Goal: Task Accomplishment & Management: Complete application form

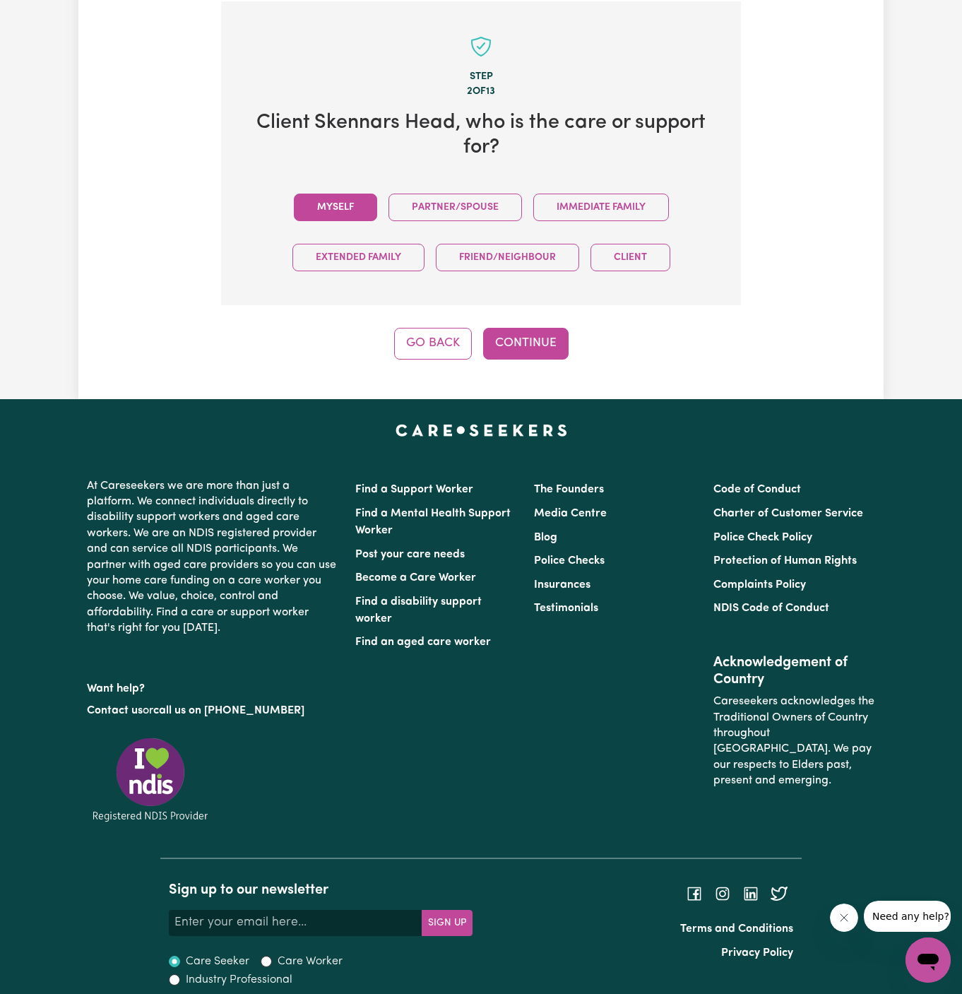
click at [314, 218] on button "Myself" at bounding box center [335, 208] width 83 height 28
click at [504, 339] on button "Continue" at bounding box center [525, 343] width 85 height 31
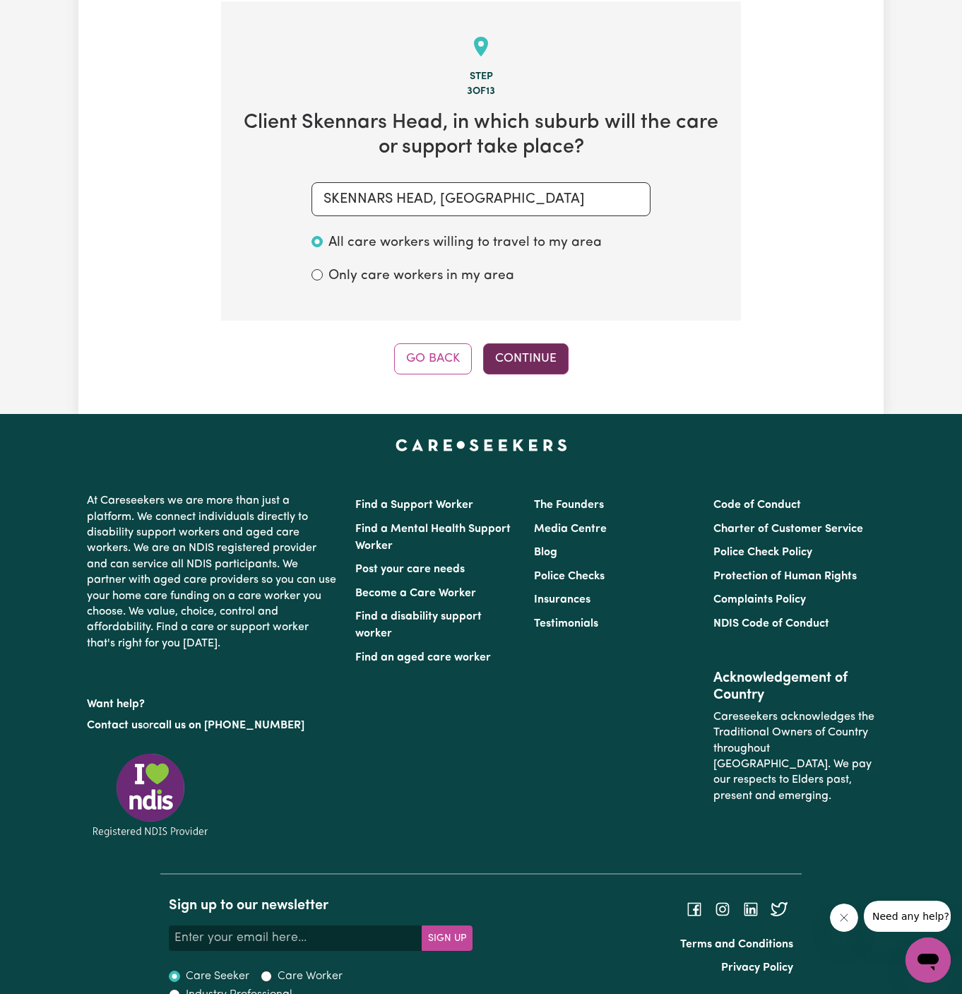
click at [523, 353] on button "Continue" at bounding box center [525, 358] width 85 height 31
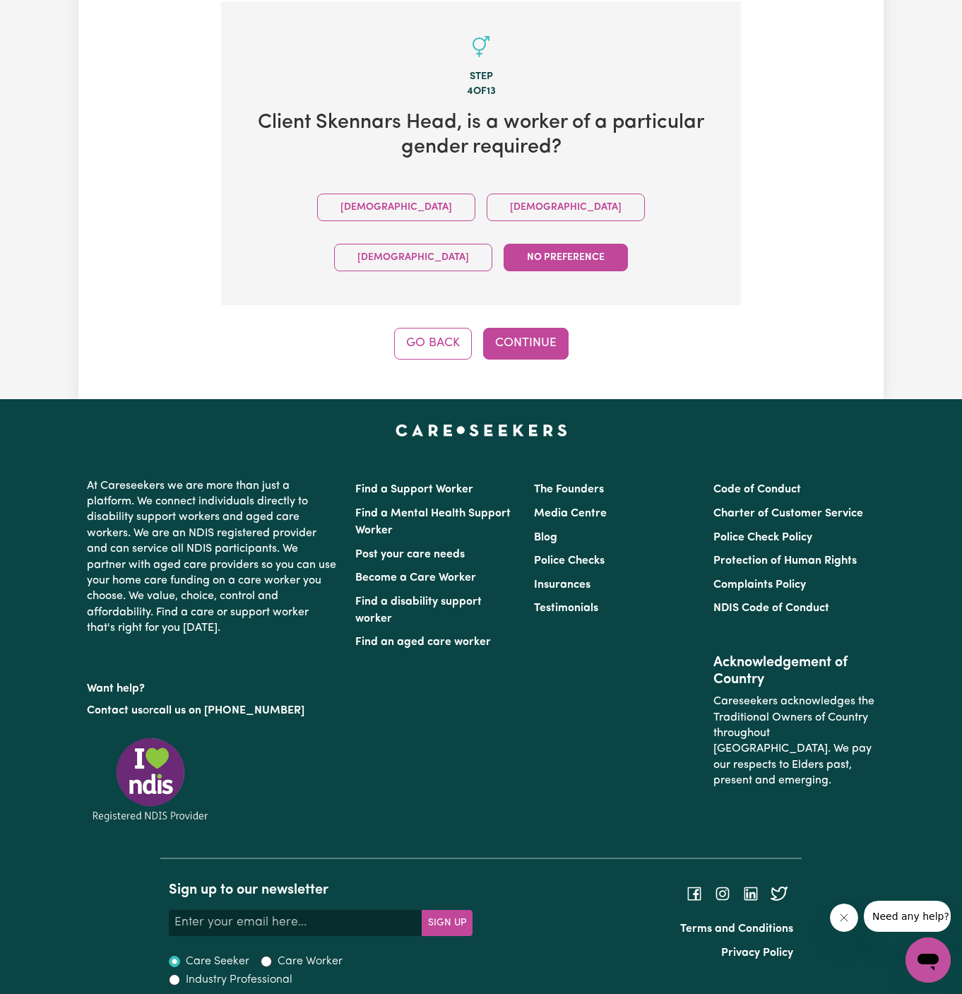
scroll to position [460, 0]
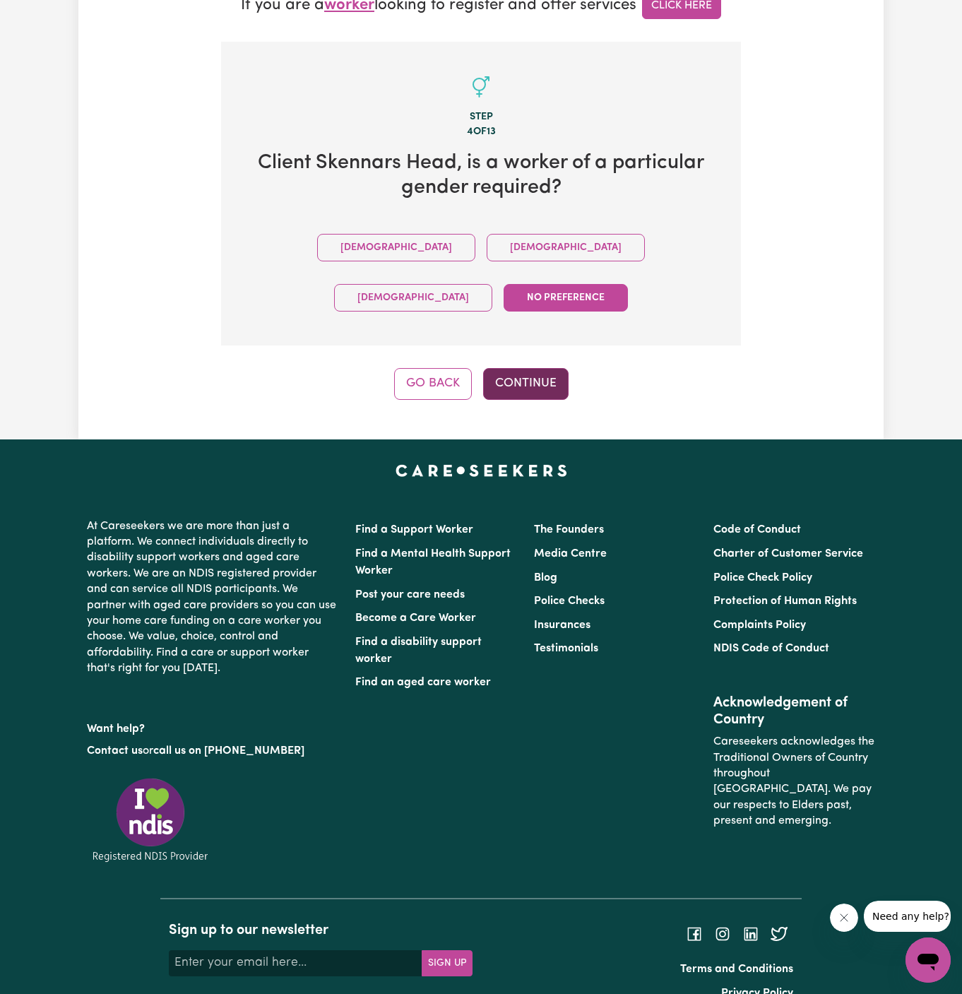
click at [525, 368] on button "Continue" at bounding box center [525, 383] width 85 height 31
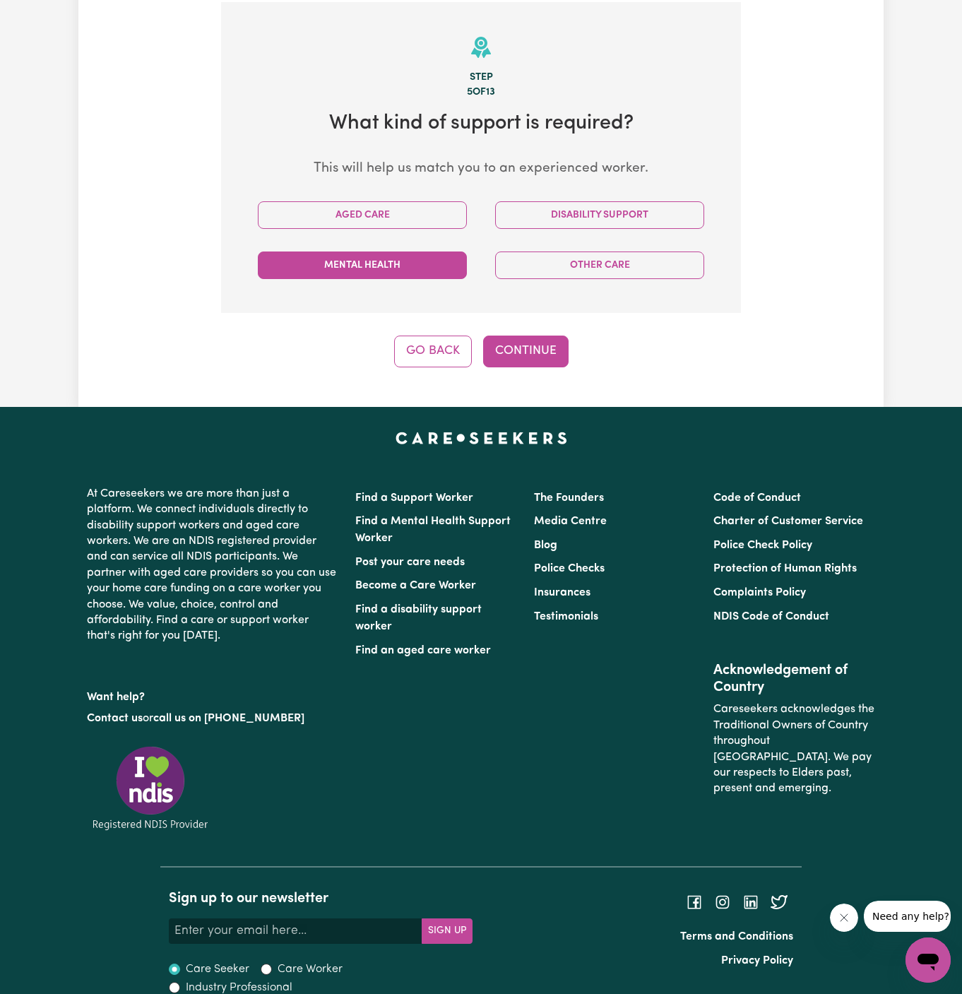
scroll to position [501, 0]
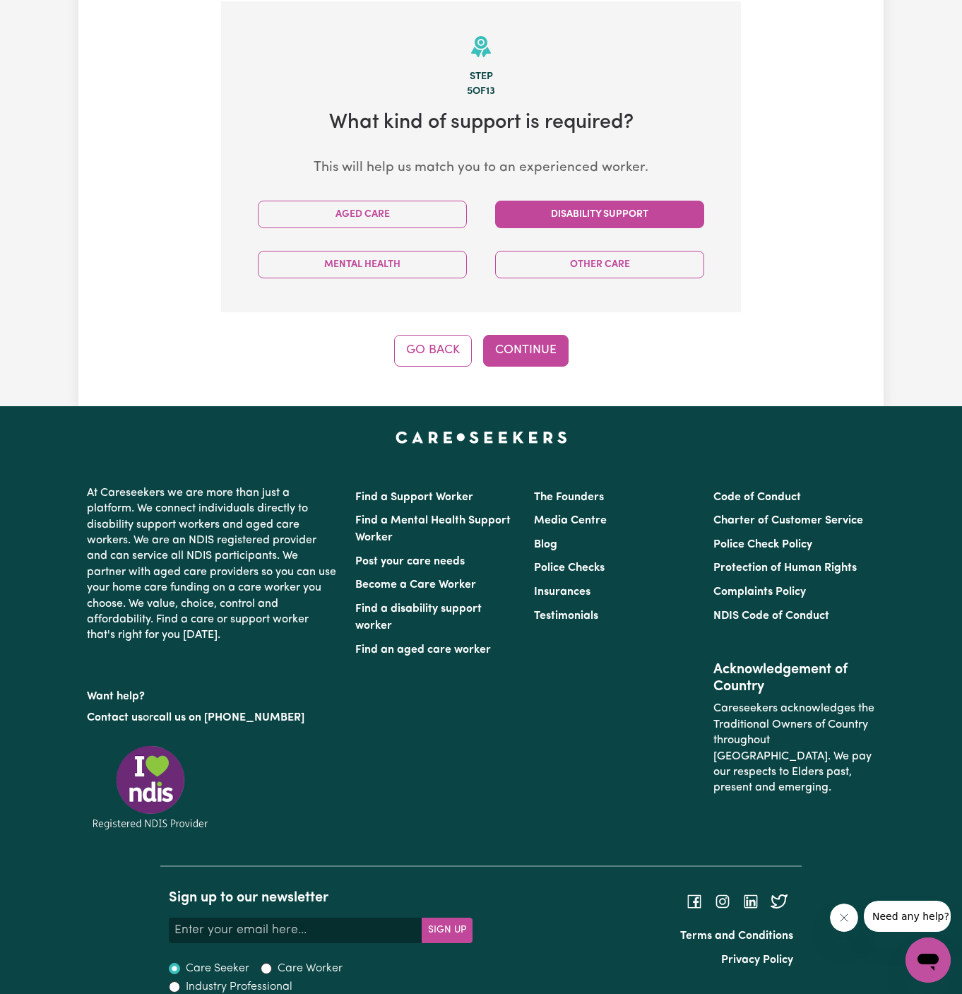
click at [592, 219] on button "Disability Support" at bounding box center [599, 215] width 209 height 28
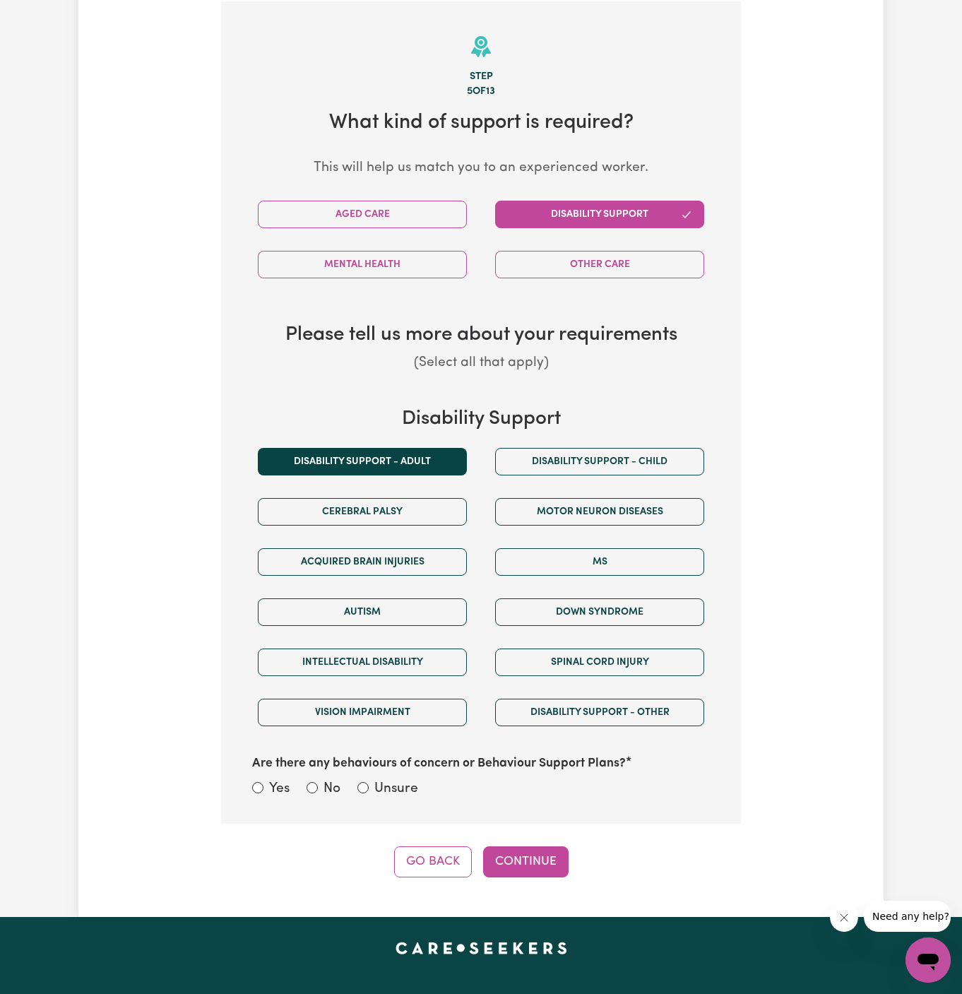
click at [414, 445] on div "Disability support - Adult" at bounding box center [362, 461] width 237 height 50
click at [377, 790] on label "Unsure" at bounding box center [396, 789] width 44 height 20
click at [369, 790] on input "Unsure" at bounding box center [362, 787] width 11 height 11
radio input "true"
click at [412, 474] on div "Disability support - Adult" at bounding box center [362, 461] width 237 height 50
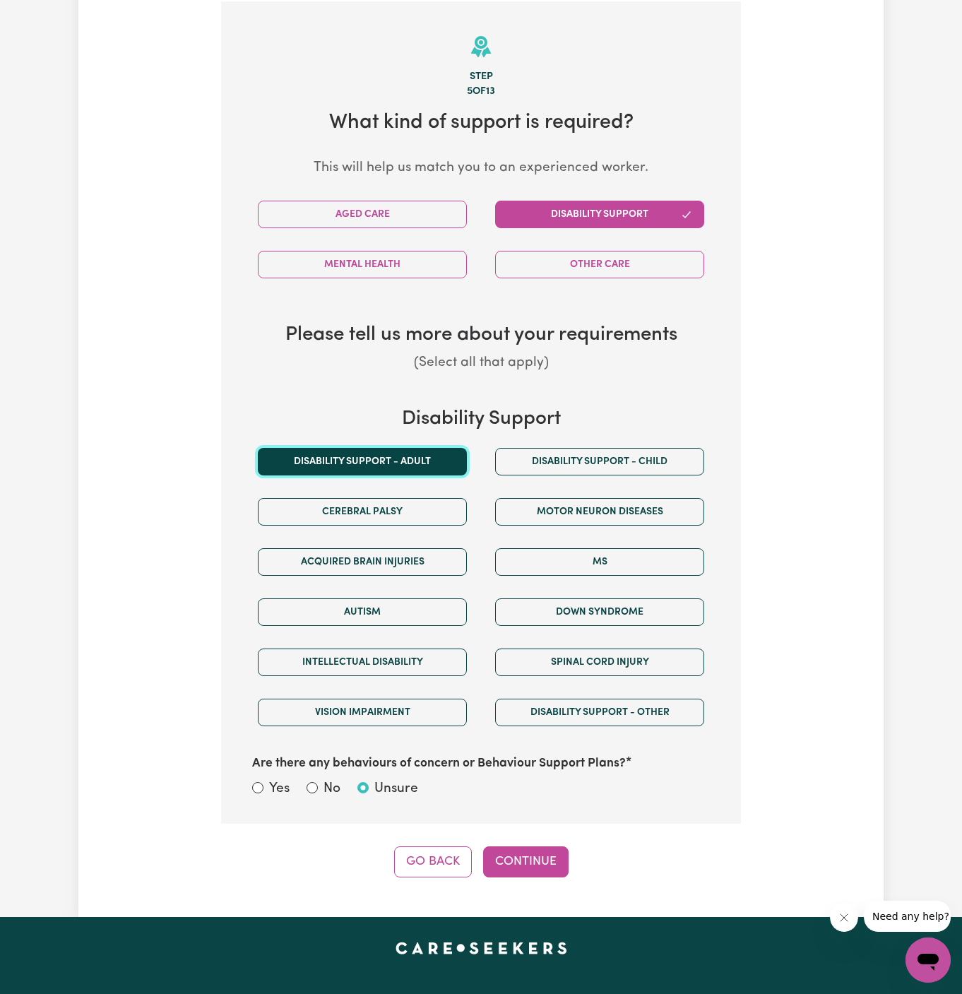
click at [403, 453] on button "Disability support - Adult" at bounding box center [362, 462] width 209 height 28
click at [521, 852] on button "Continue" at bounding box center [525, 861] width 85 height 31
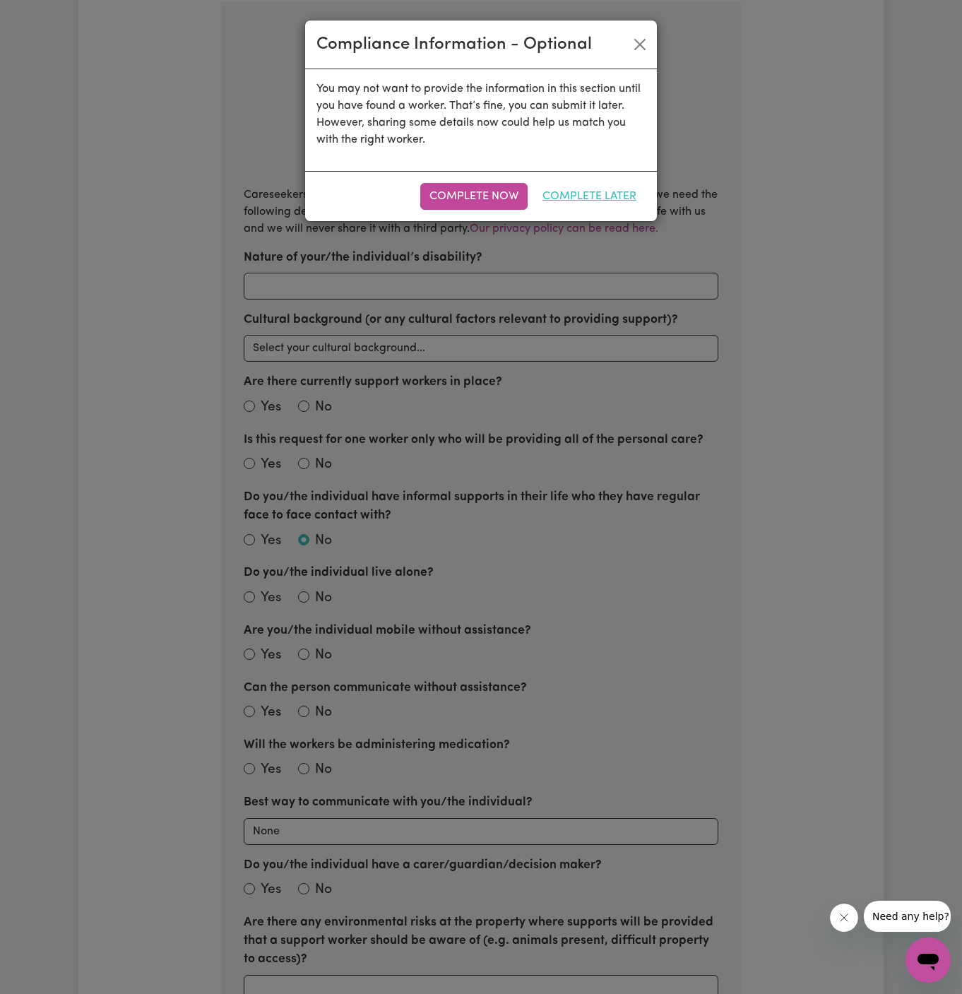
click at [595, 188] on button "Complete Later" at bounding box center [589, 196] width 112 height 27
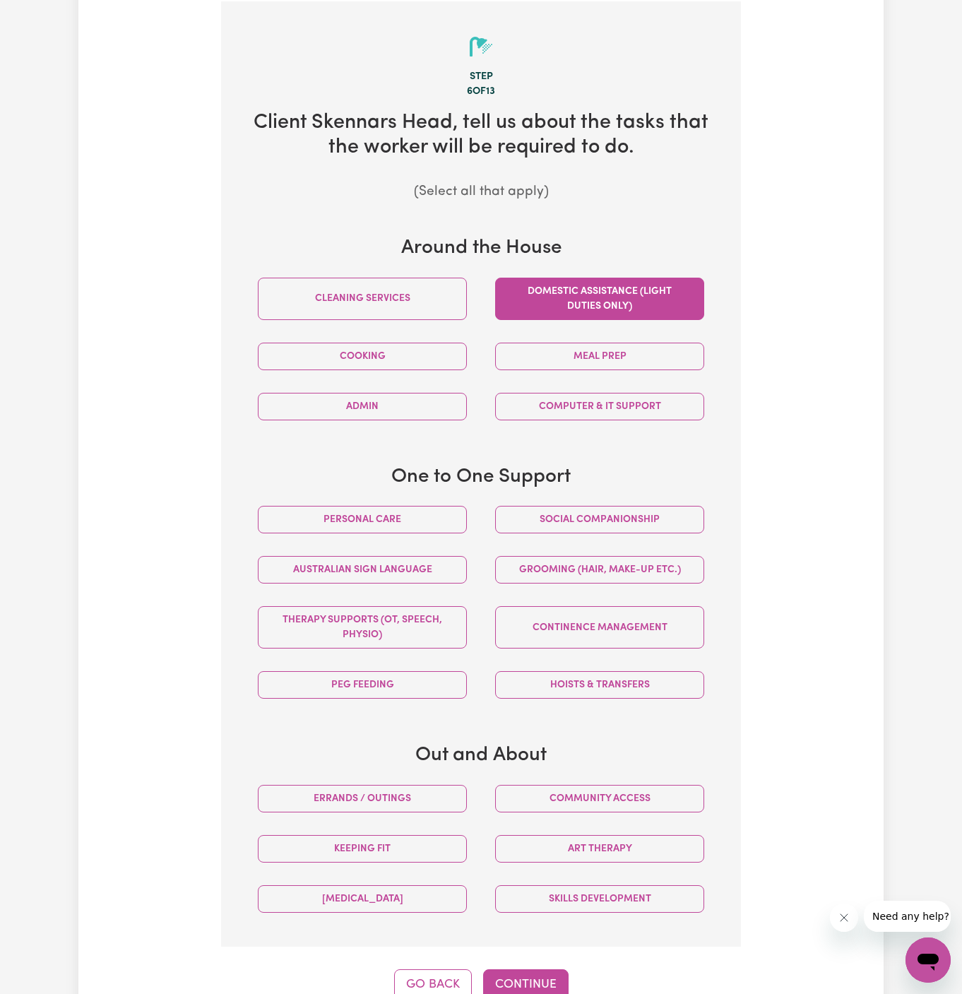
click at [600, 305] on button "Domestic assistance (light duties only)" at bounding box center [599, 299] width 209 height 42
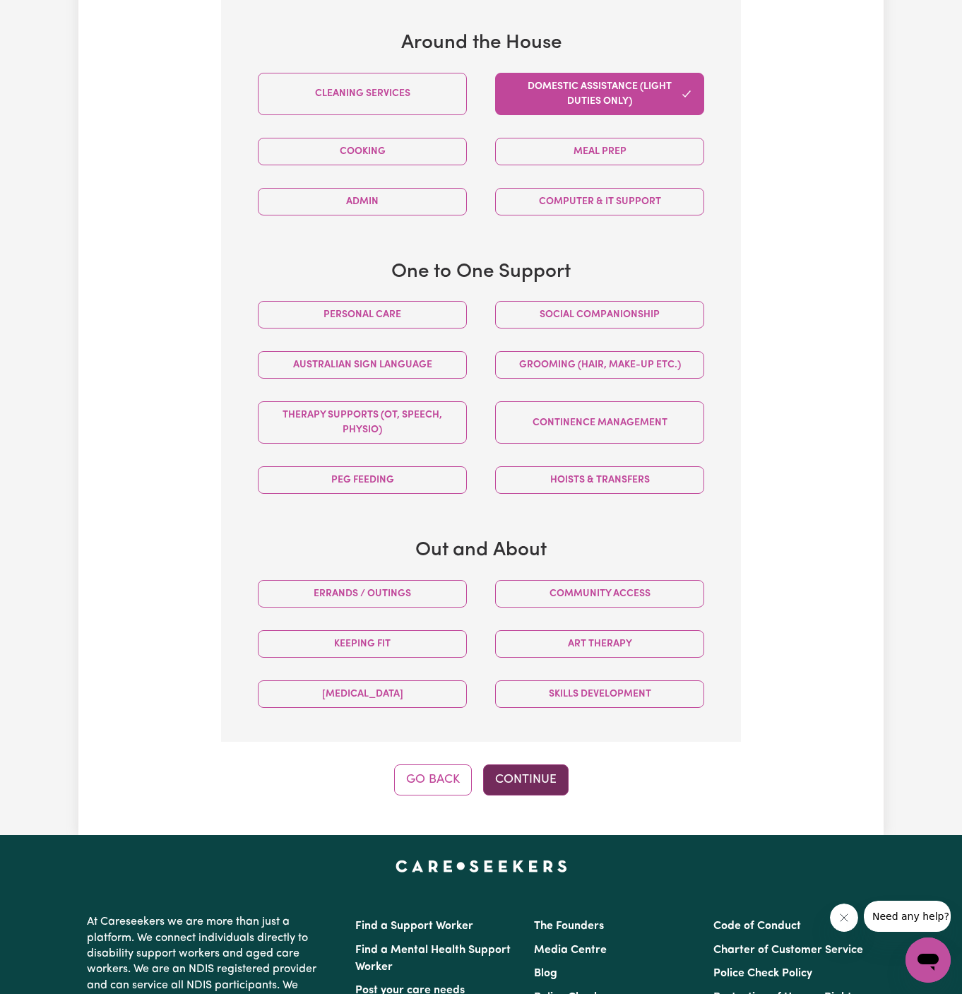
click at [526, 784] on button "Continue" at bounding box center [525, 779] width 85 height 31
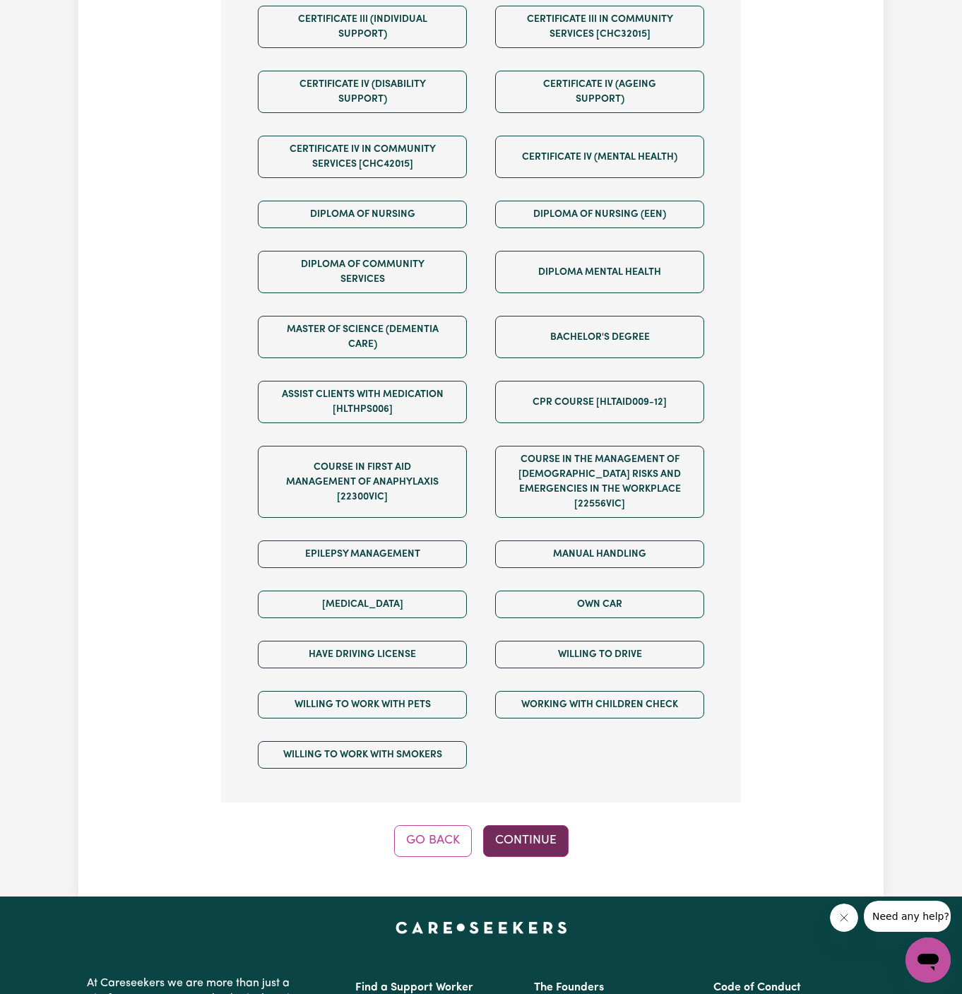
click at [542, 825] on button "Continue" at bounding box center [525, 840] width 85 height 31
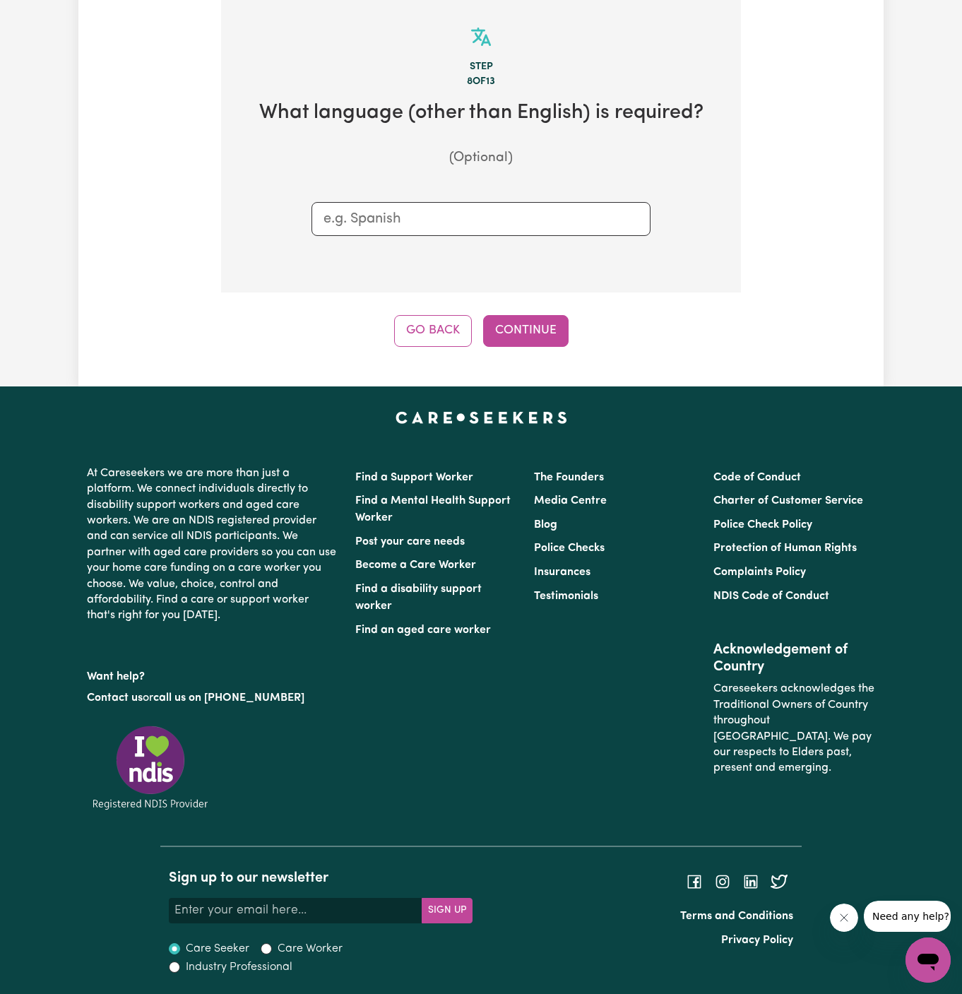
scroll to position [501, 0]
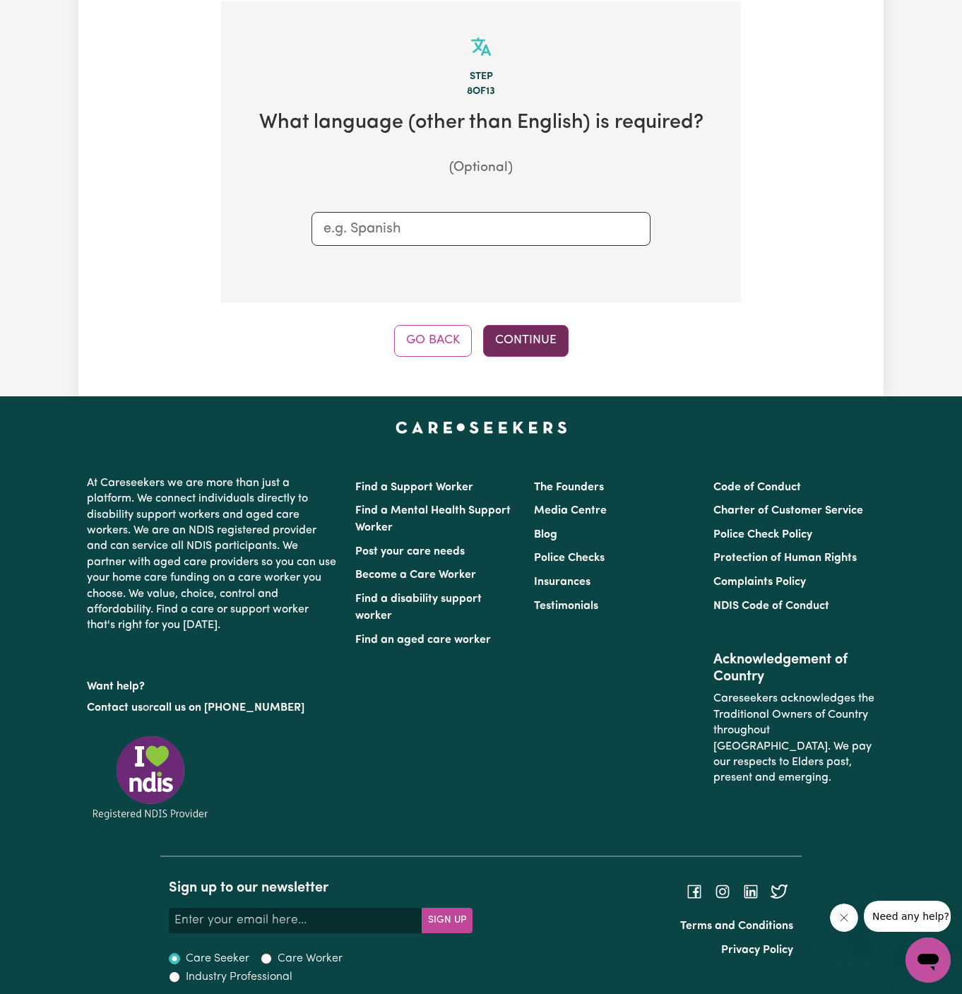
click at [543, 339] on button "Continue" at bounding box center [525, 340] width 85 height 31
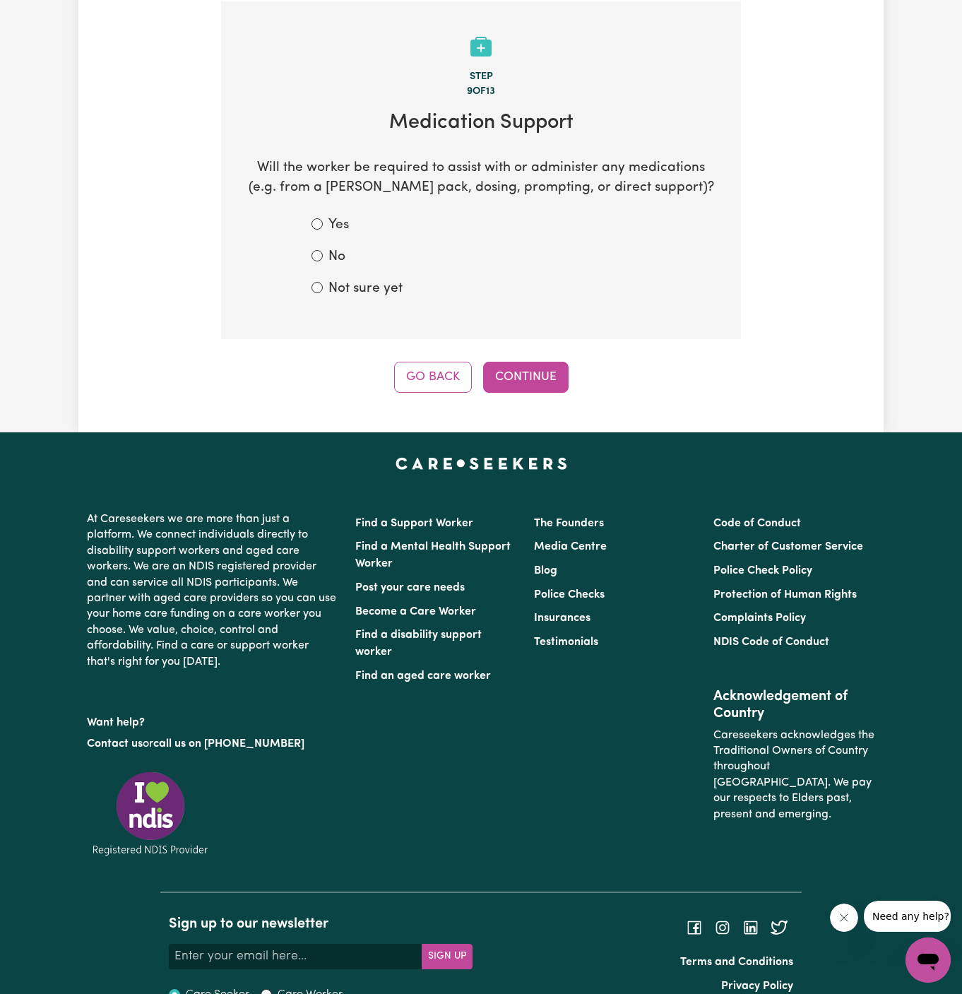
click at [341, 263] on label "No" at bounding box center [336, 257] width 17 height 20
click at [323, 261] on input "No" at bounding box center [316, 255] width 11 height 11
radio input "true"
click at [554, 379] on button "Continue" at bounding box center [525, 377] width 85 height 31
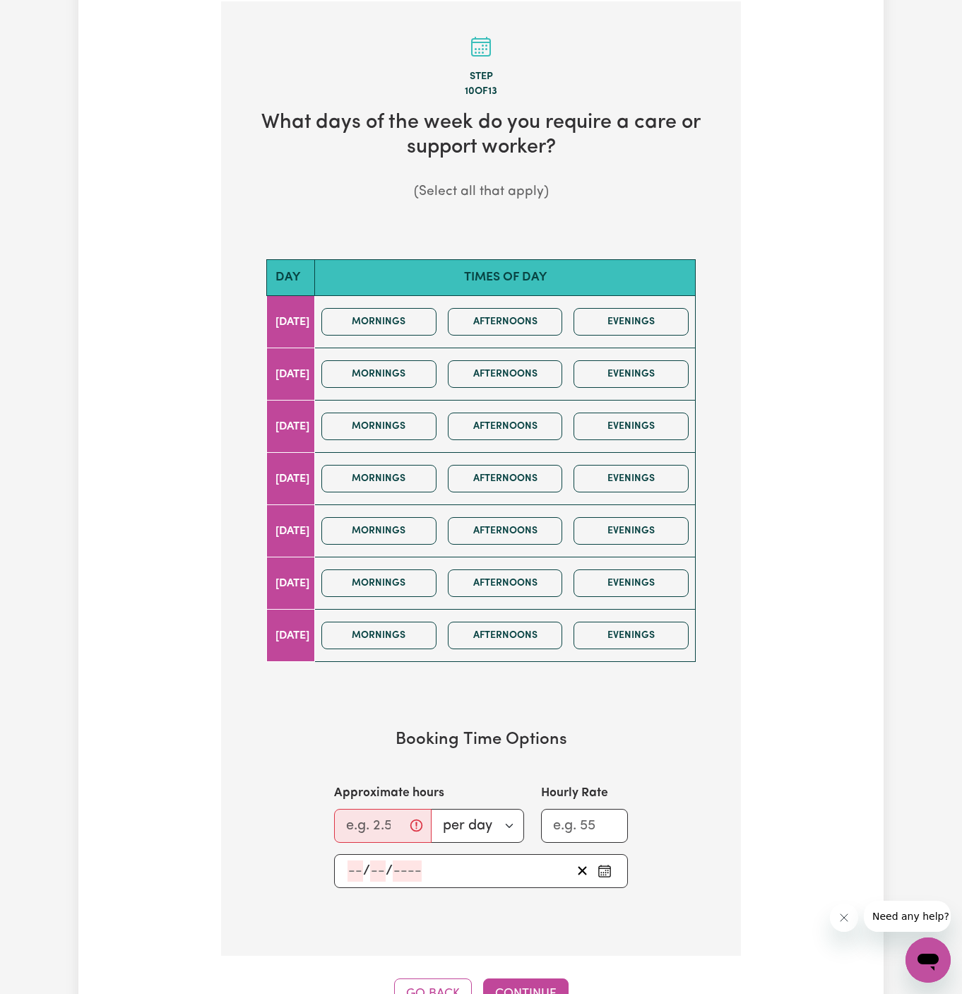
click at [400, 335] on div "Mornings Afternoons Evenings" at bounding box center [505, 322] width 379 height 50
click at [407, 315] on button "Mornings" at bounding box center [378, 322] width 115 height 28
click at [423, 329] on button "Mornings" at bounding box center [378, 322] width 115 height 28
click at [530, 321] on button "Afternoons" at bounding box center [505, 322] width 115 height 28
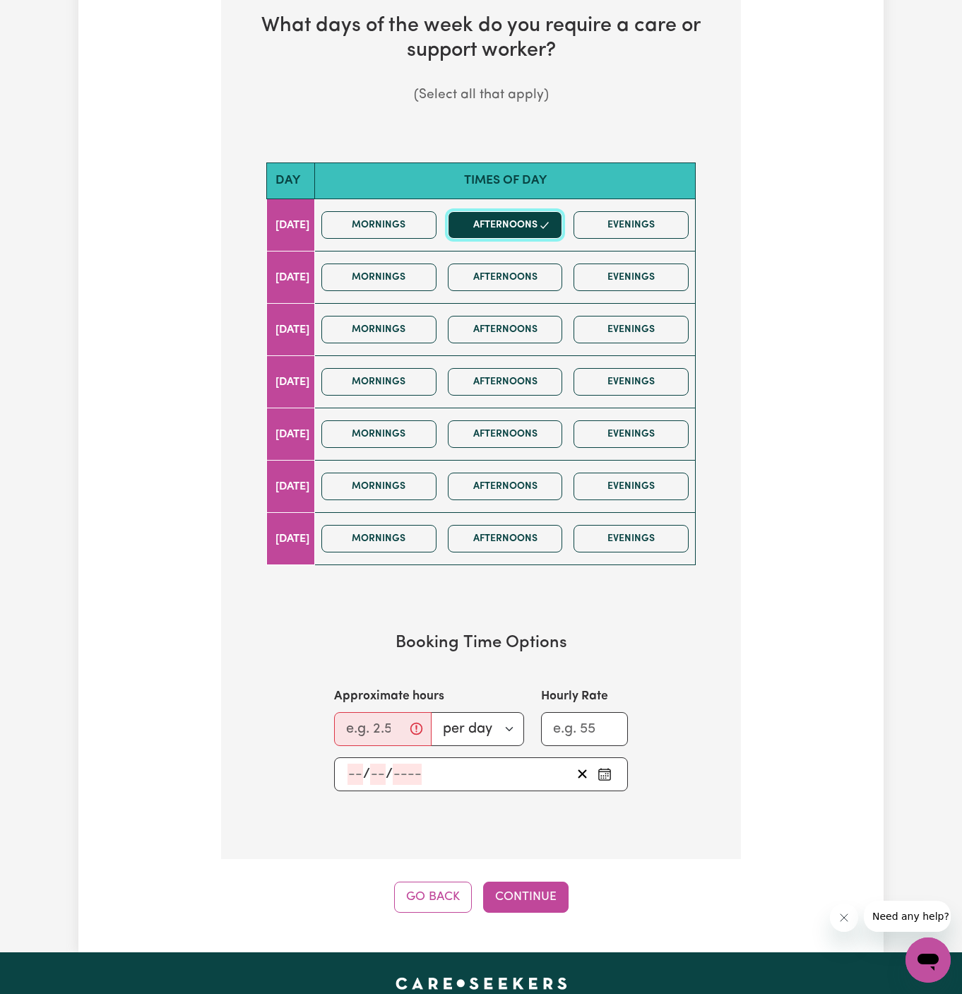
scroll to position [623, 0]
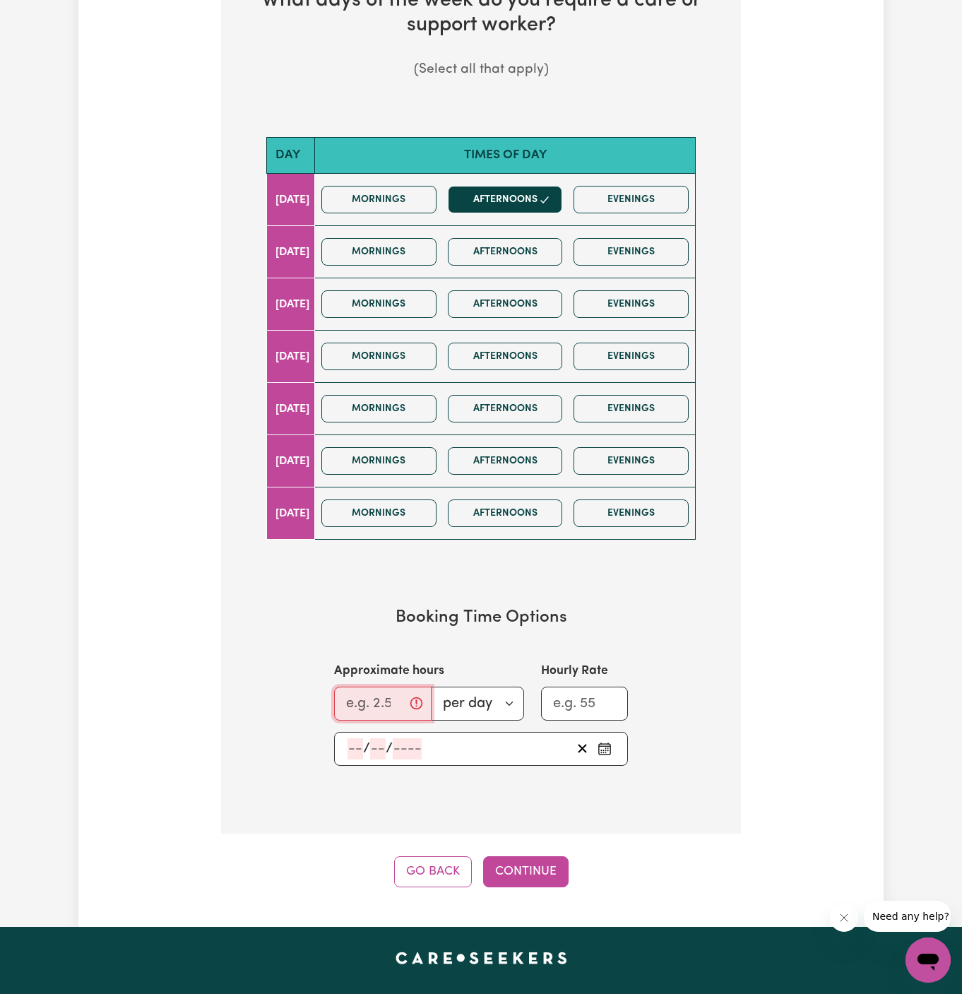
click at [379, 691] on input "Approximate hours" at bounding box center [382, 703] width 97 height 34
type input "2"
click at [347, 750] on input "number" at bounding box center [355, 748] width 16 height 21
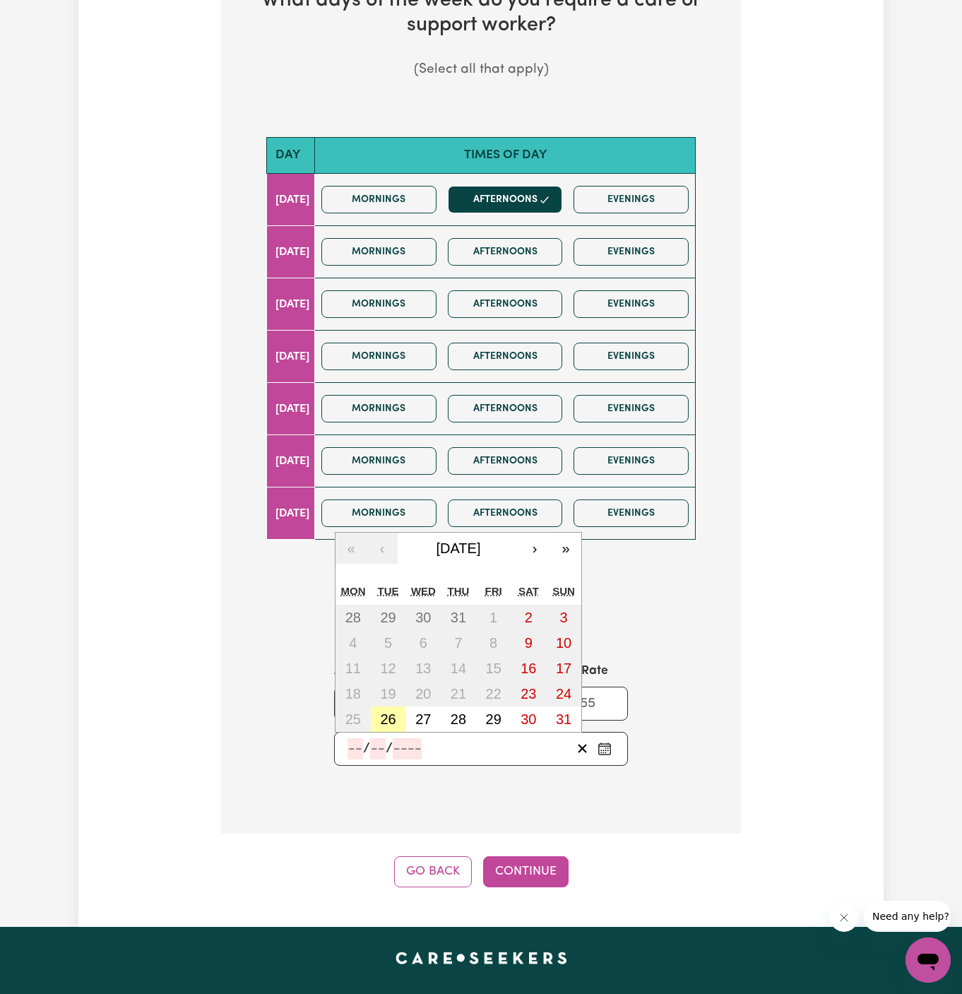
click at [377, 719] on button "26" at bounding box center [388, 718] width 35 height 25
type input "[DATE]"
type input "26"
type input "8"
type input "2025"
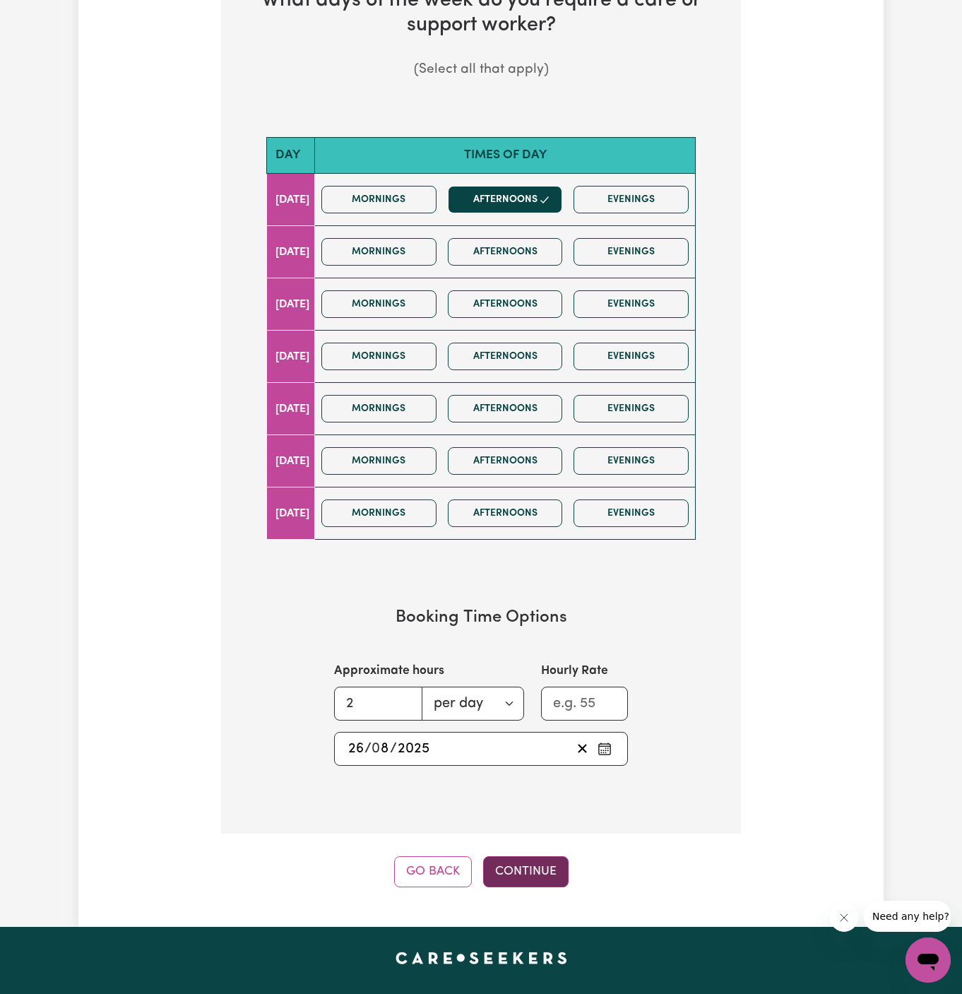
click at [519, 858] on button "Continue" at bounding box center [525, 871] width 85 height 31
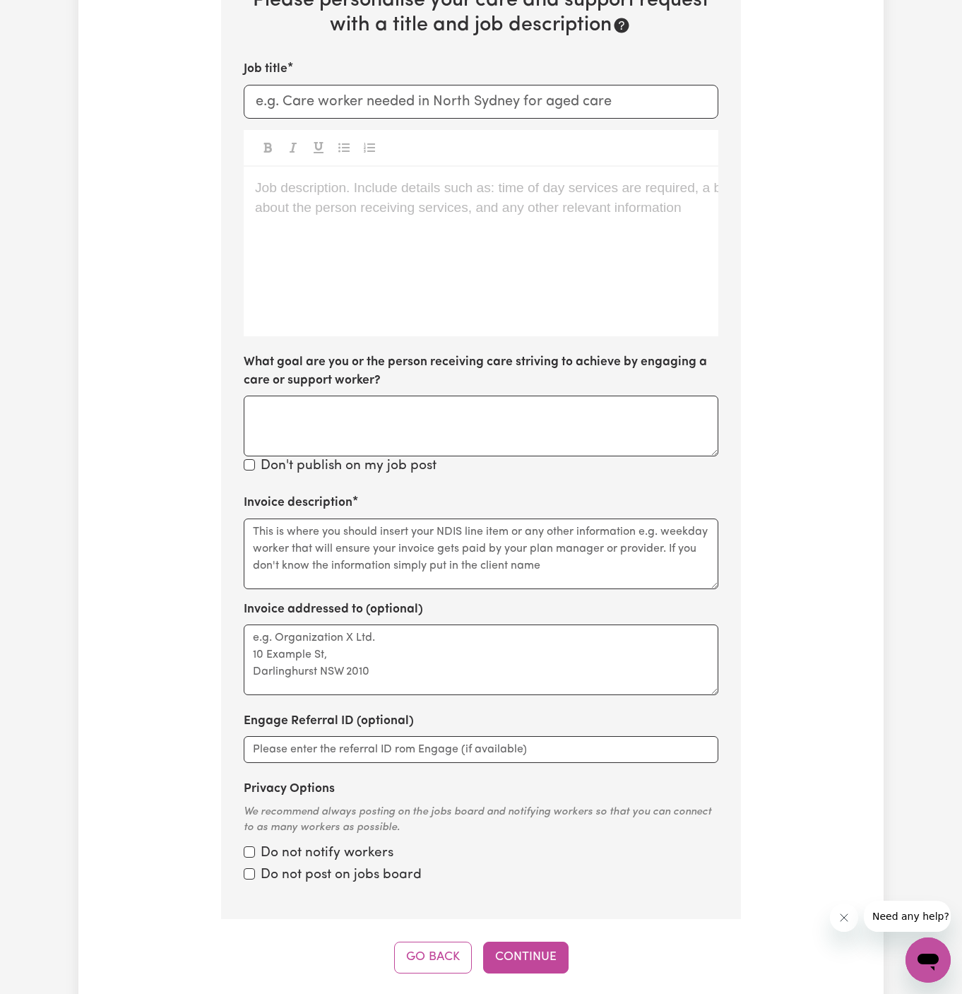
scroll to position [501, 0]
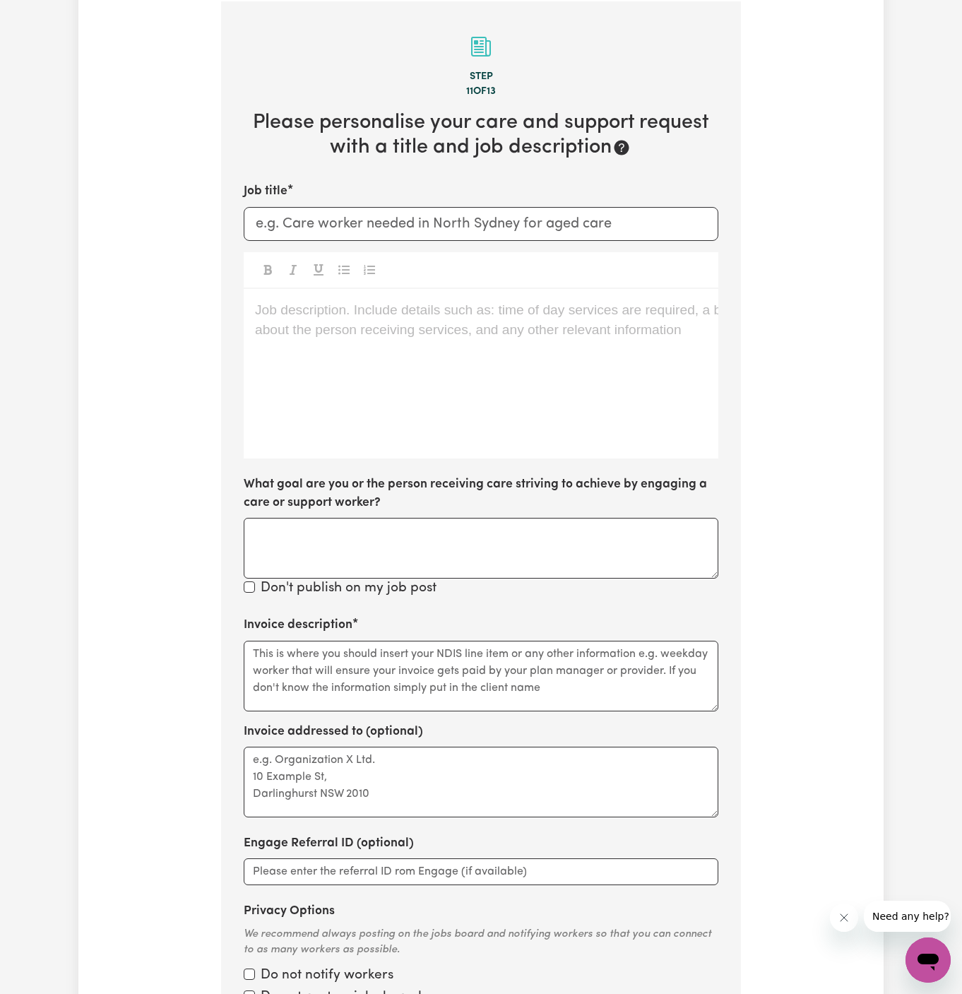
click at [338, 317] on p "Job description. Include details such as: time of day services are required, a …" at bounding box center [481, 310] width 452 height 20
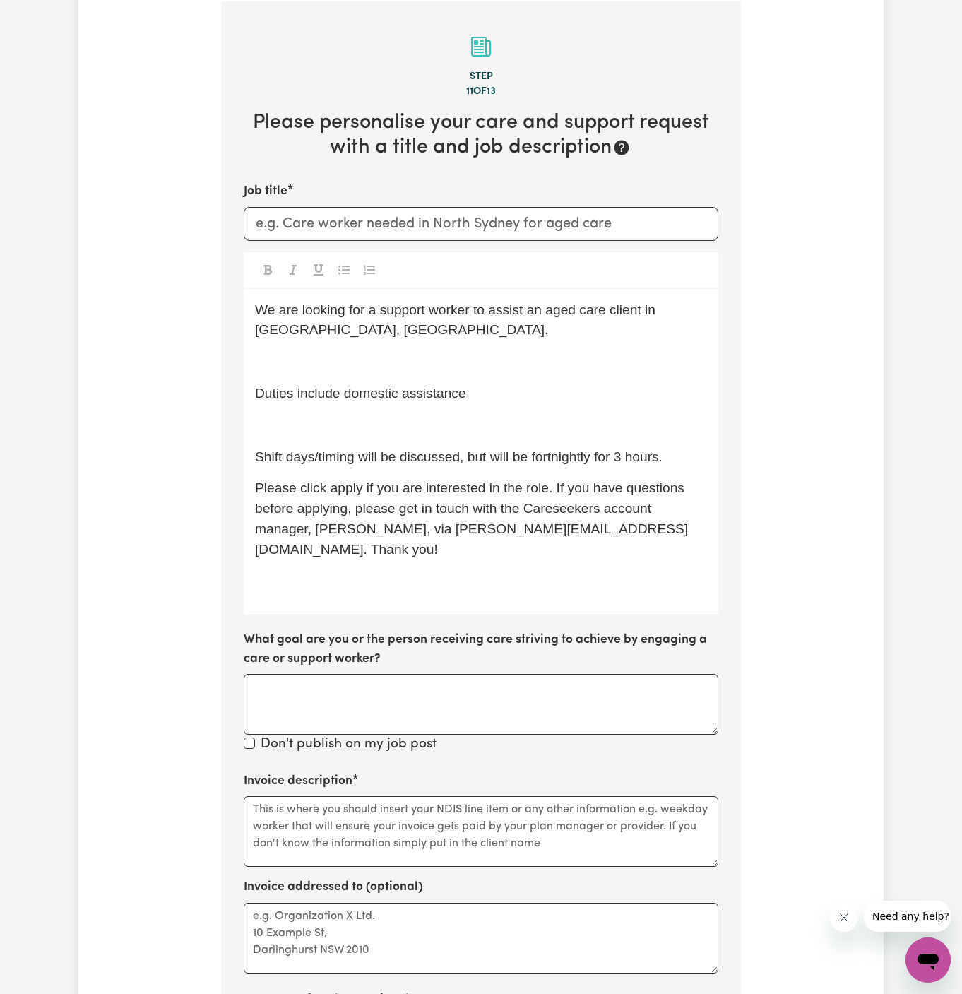
click at [356, 416] on p "﻿" at bounding box center [481, 425] width 452 height 20
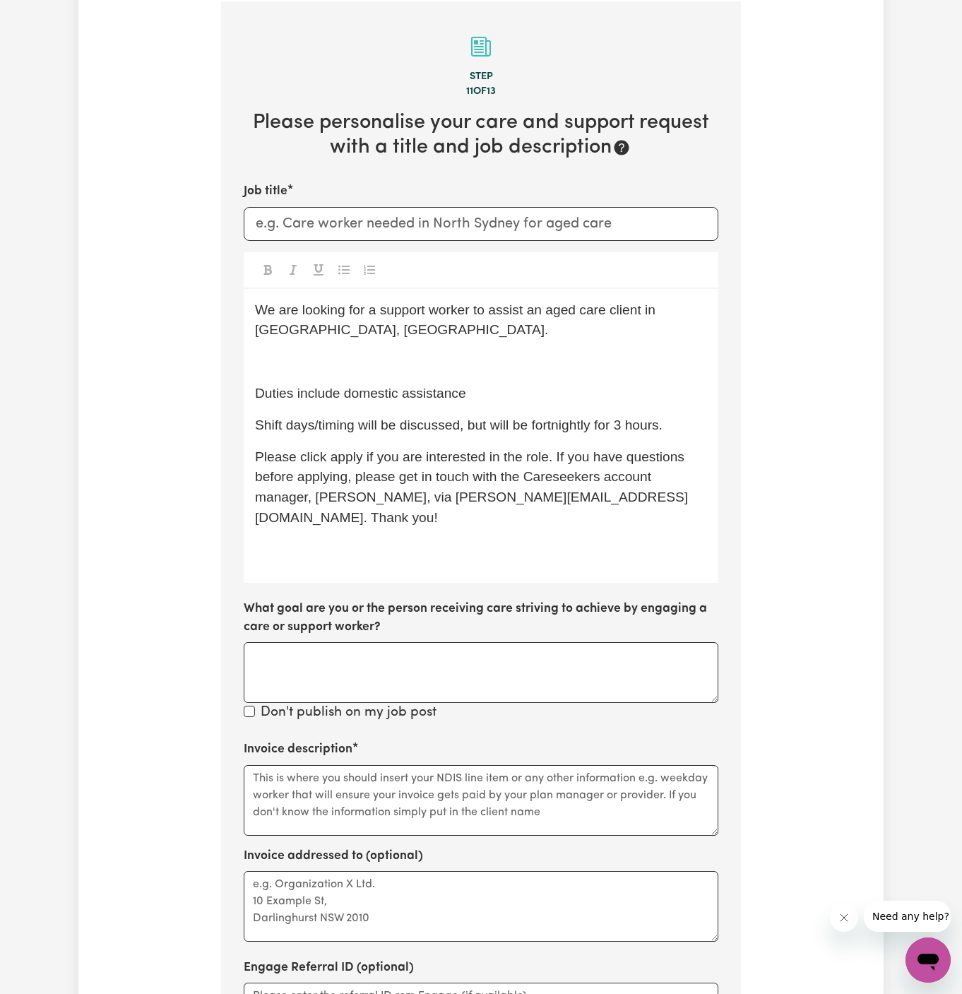
click at [350, 369] on p "﻿" at bounding box center [481, 362] width 452 height 20
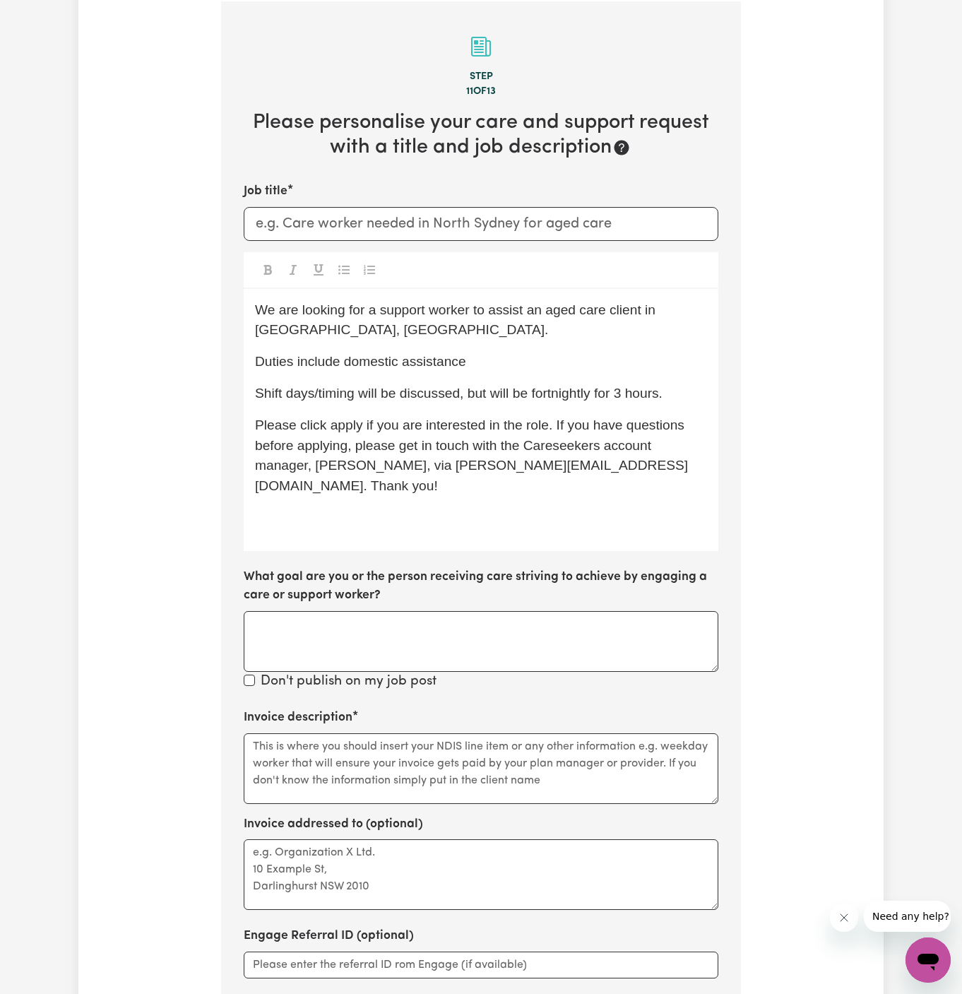
click at [367, 369] on p "Duties include domestic assistance" at bounding box center [481, 362] width 452 height 20
drag, startPoint x: 348, startPoint y: 333, endPoint x: 217, endPoint y: 336, distance: 131.4
click at [217, 336] on div "Tell us your care and support requirements Welcome to Careseekers. We are excit…" at bounding box center [481, 388] width 537 height 1600
click at [326, 221] on input "Job title" at bounding box center [481, 224] width 475 height 34
paste input "[GEOGRAPHIC_DATA], [GEOGRAPHIC_DATA]"
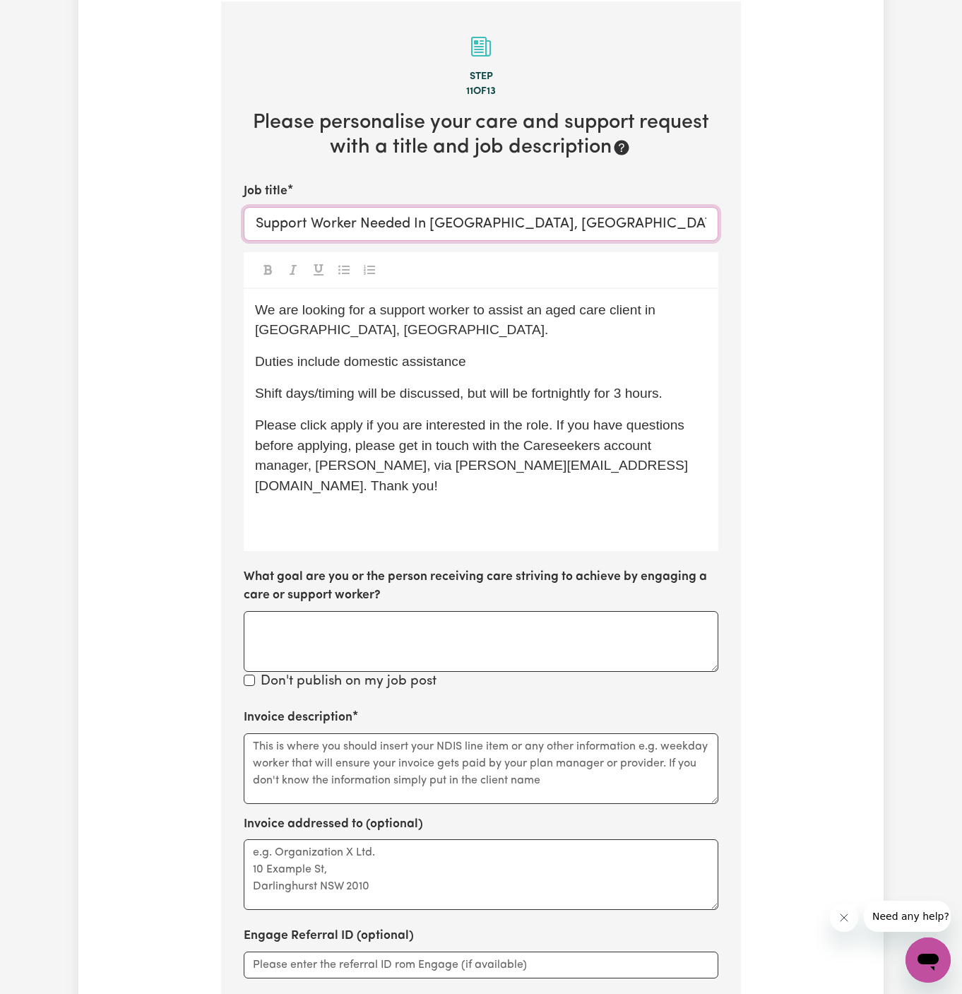
type input "Support Worker Needed In [GEOGRAPHIC_DATA], [GEOGRAPHIC_DATA]"
click at [505, 412] on div "We are looking for a support worker to assist an aged care client in [GEOGRAPHI…" at bounding box center [481, 420] width 475 height 262
drag, startPoint x: 383, startPoint y: 395, endPoint x: 785, endPoint y: 389, distance: 401.9
click at [785, 389] on div "Tell us your care and support requirements Welcome to Careseekers. We are excit…" at bounding box center [480, 388] width 805 height 1600
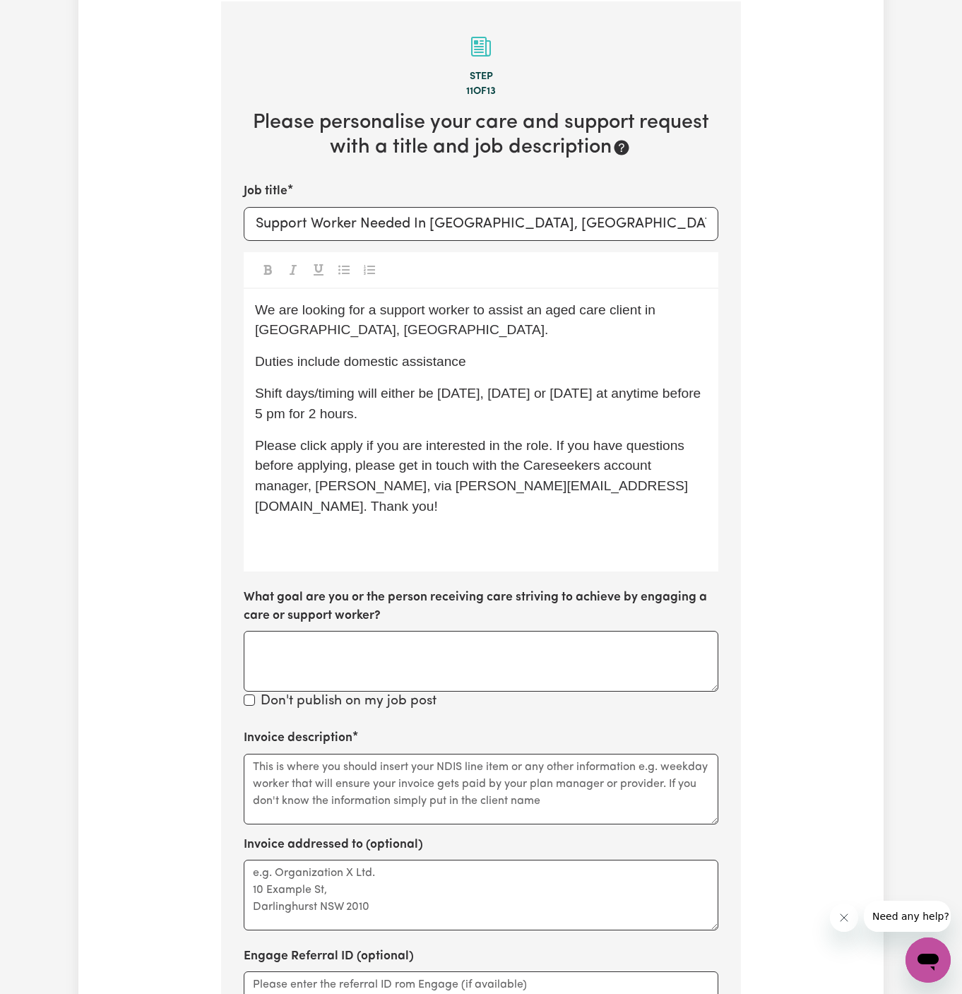
click at [676, 398] on span "Shift days/timing will either be [DATE], [DATE] or [DATE] at anytime before 5 p…" at bounding box center [480, 403] width 450 height 35
click at [552, 393] on span "Shift days/timing will either be [DATE], [DATE] or [DATE] at any time before 5 …" at bounding box center [481, 403] width 453 height 35
click at [357, 439] on span "Please click apply if you are interested in the role. If you have questions bef…" at bounding box center [471, 476] width 433 height 76
click at [368, 528] on p "﻿" at bounding box center [481, 538] width 452 height 20
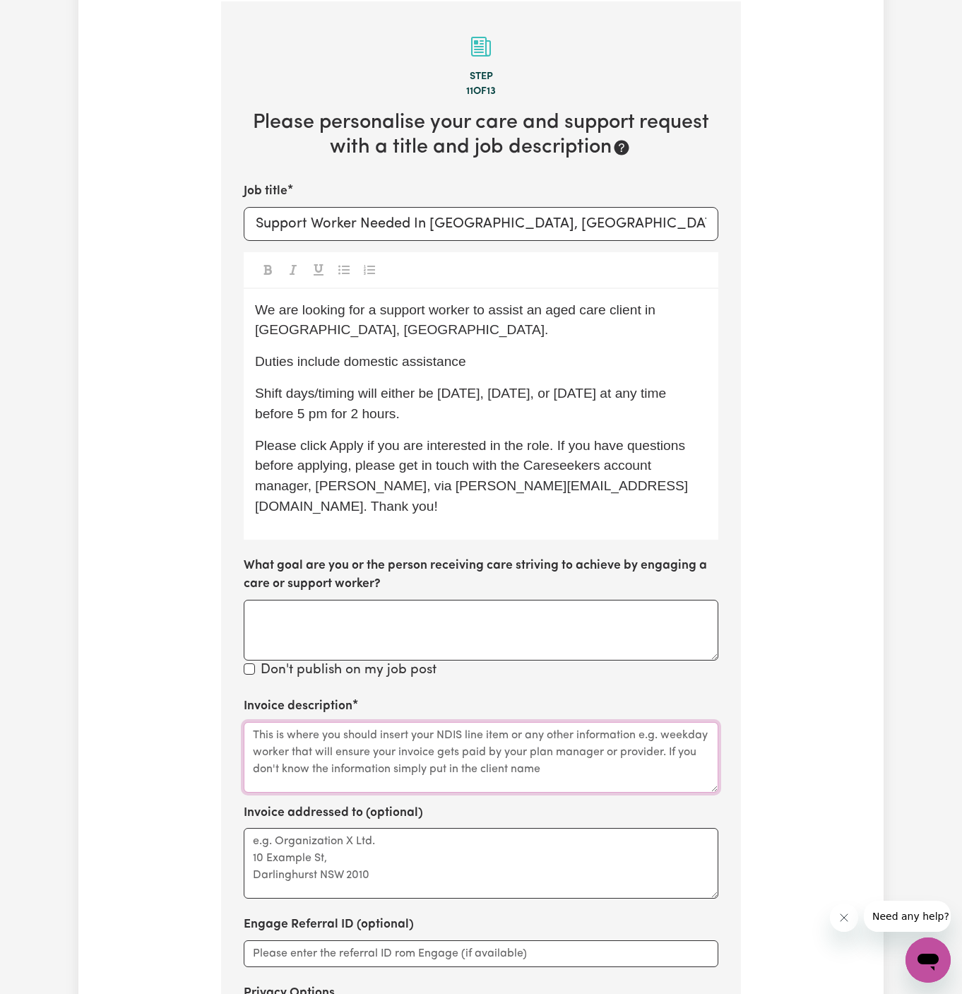
click at [536, 731] on textarea "Invoice description" at bounding box center [481, 757] width 475 height 71
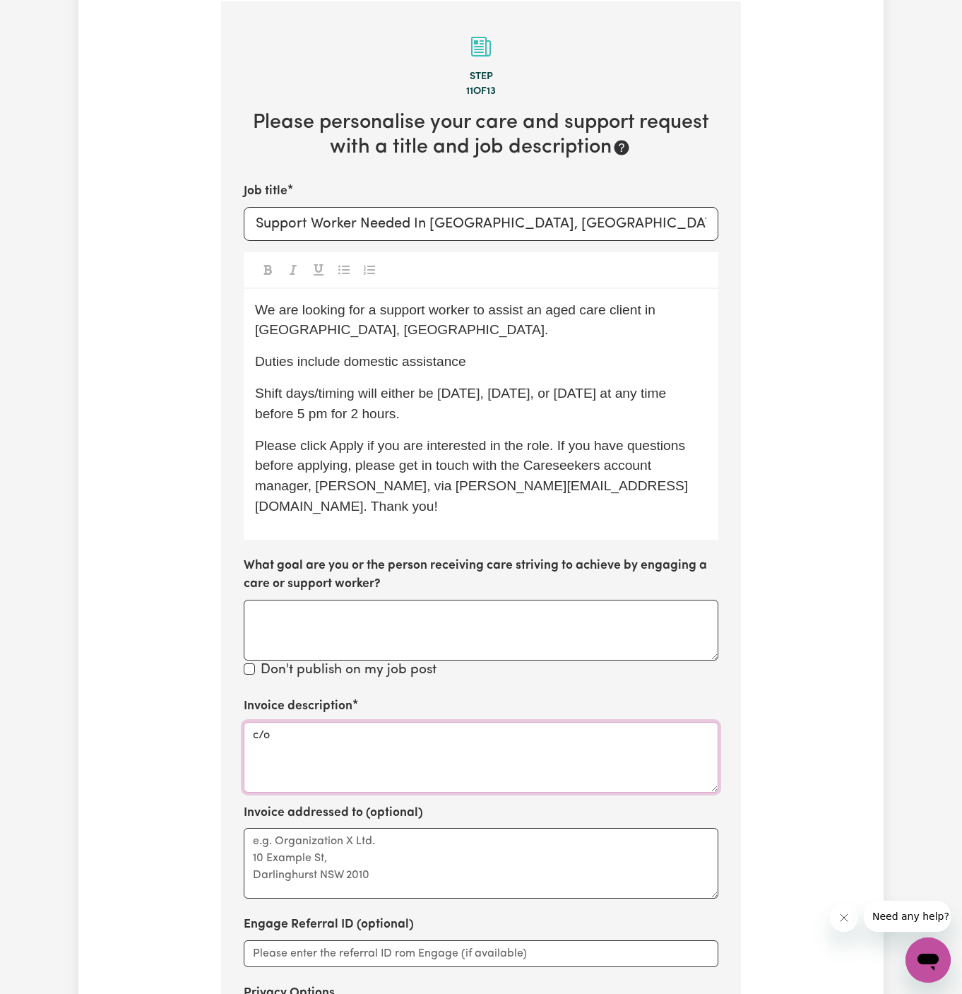
paste textarea "Together We Can"
click at [302, 722] on textarea "c/o Together We Can" at bounding box center [481, 757] width 475 height 71
type textarea "c/o Together We Can"
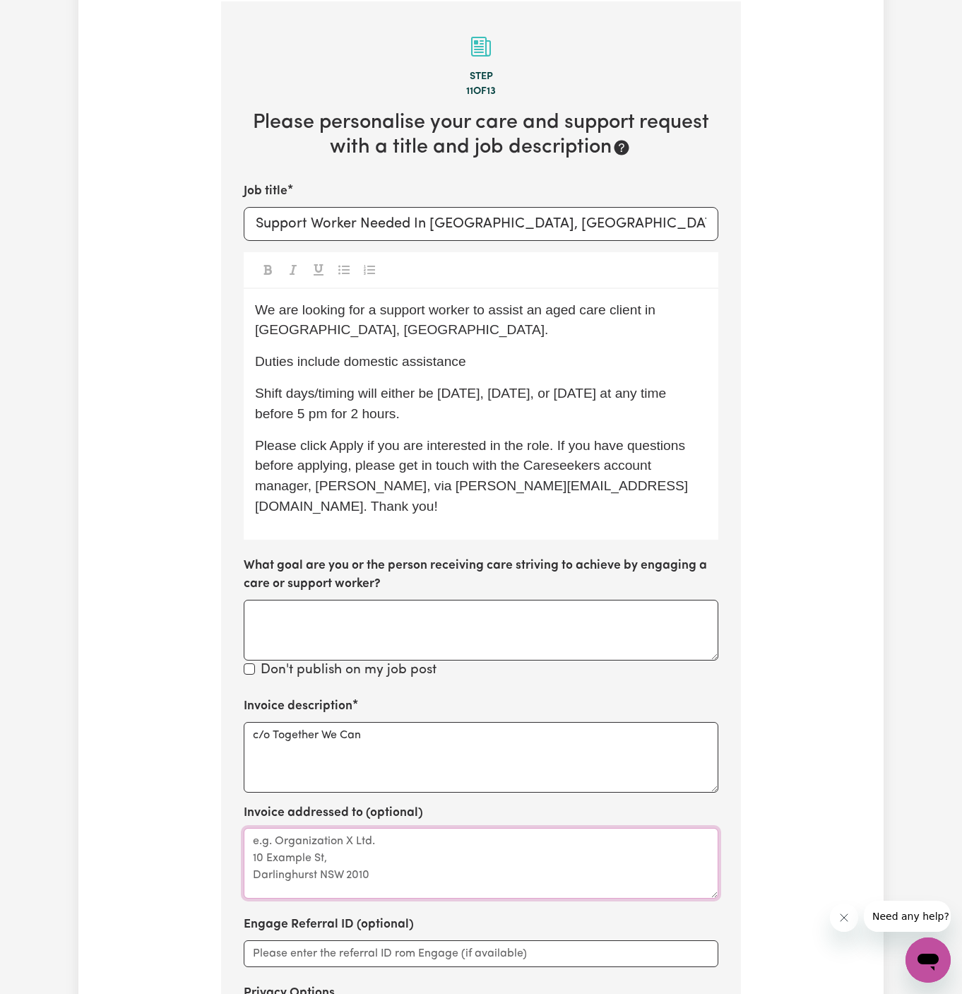
click at [308, 856] on textarea "Invoice addressed to (optional)" at bounding box center [481, 863] width 475 height 71
paste textarea "c/o Together We Can"
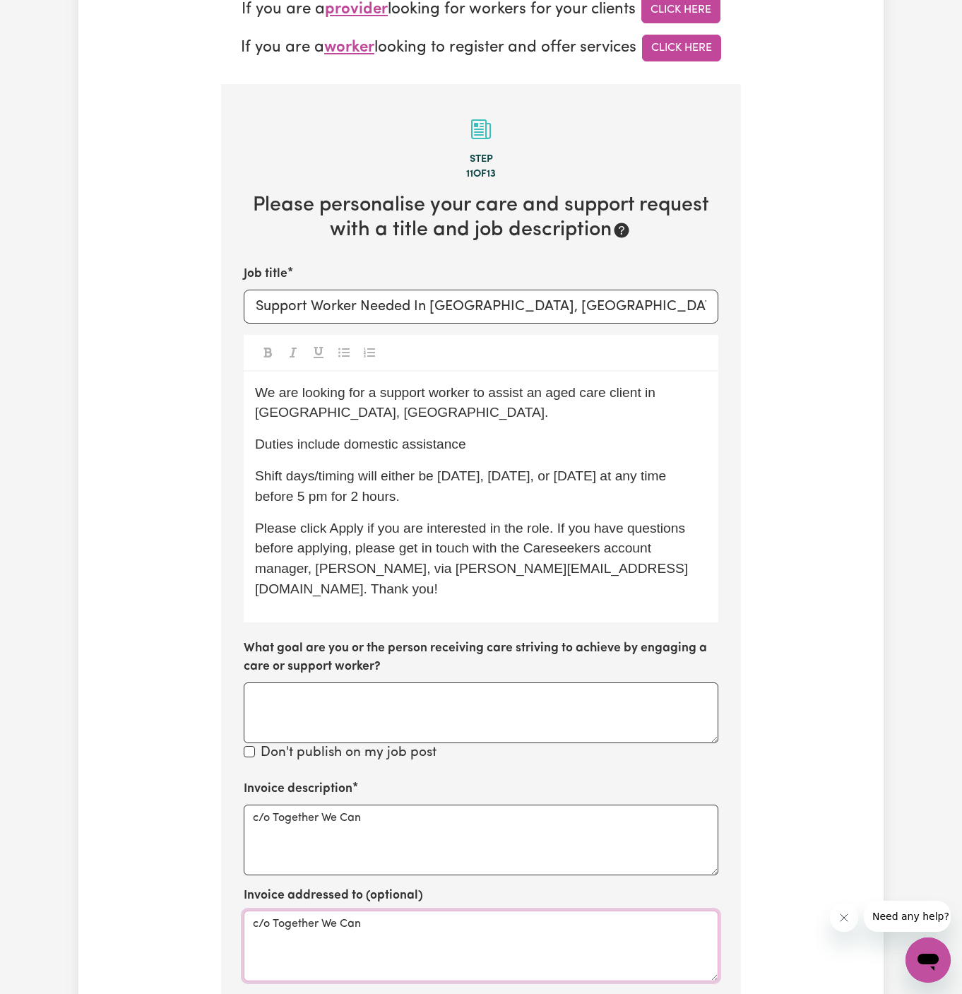
scroll to position [380, 0]
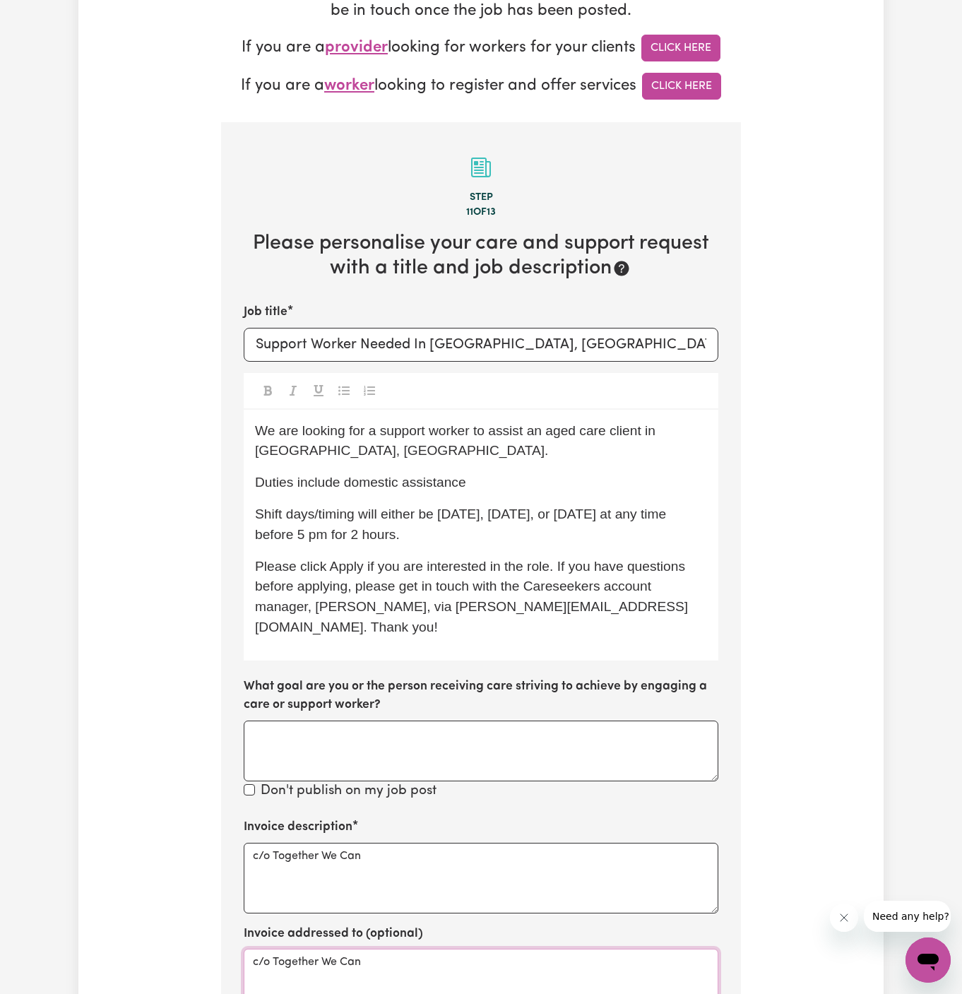
type textarea "c/o Together We Can"
click at [562, 492] on div "We are looking for a support worker to assist an aged care client in [GEOGRAPHI…" at bounding box center [481, 535] width 475 height 251
click at [535, 531] on p "Shift days/timing will either be [DATE], [DATE], or [DATE] at any time before 5…" at bounding box center [481, 524] width 452 height 41
click at [465, 524] on p "Shift days/timing will either be [DATE], [DATE], or [DATE] at any time before 5…" at bounding box center [481, 524] width 452 height 41
click at [448, 533] on span "Shift days/timing will either be [DATE], [DATE], or [DATE] at any time before 5…" at bounding box center [462, 523] width 415 height 35
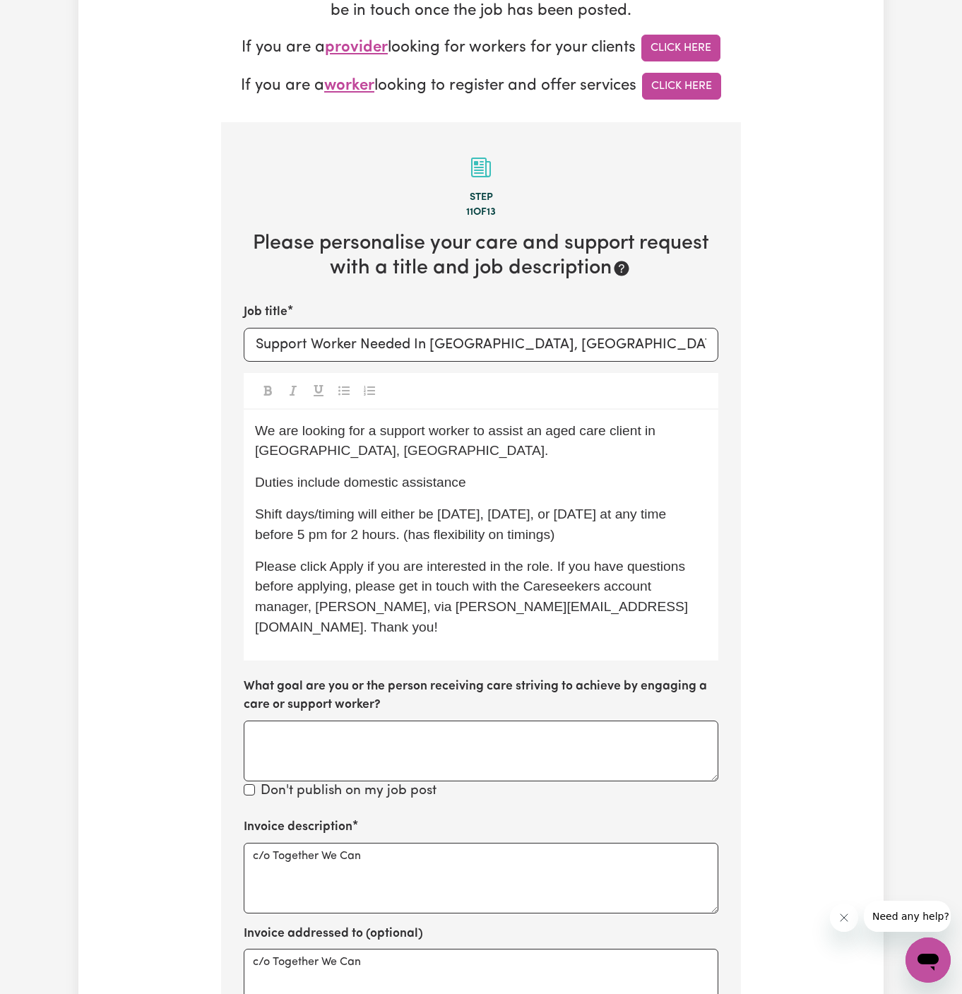
click at [554, 557] on p "Please click Apply if you are interested in the role. If you have questions bef…" at bounding box center [481, 597] width 452 height 81
click at [612, 478] on p "Duties include domestic assistance" at bounding box center [481, 482] width 452 height 20
click at [653, 423] on span "We are looking for a support worker to assist an aged care client in [GEOGRAPHI…" at bounding box center [457, 440] width 404 height 35
click at [540, 522] on p "Shift days/timing will either be [DATE], [DATE], or [DATE] at any time before 5…" at bounding box center [481, 524] width 452 height 41
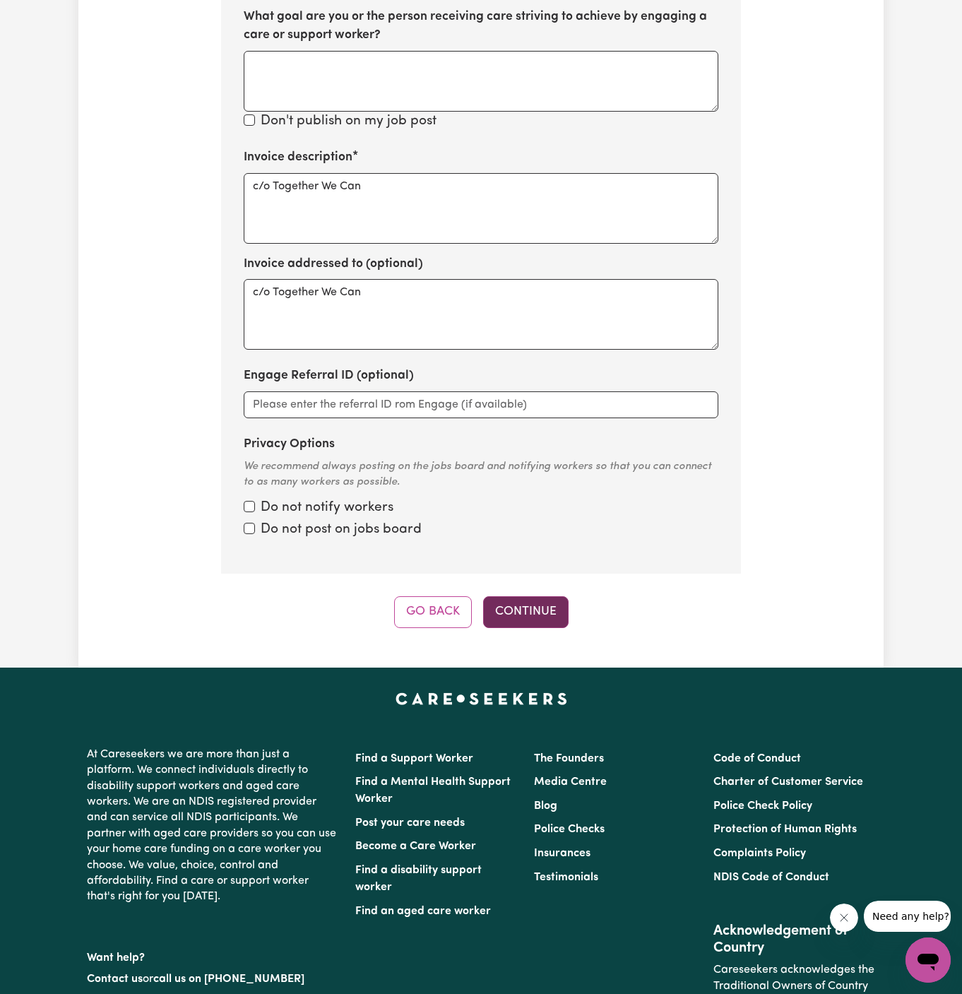
click at [517, 596] on button "Continue" at bounding box center [525, 611] width 85 height 31
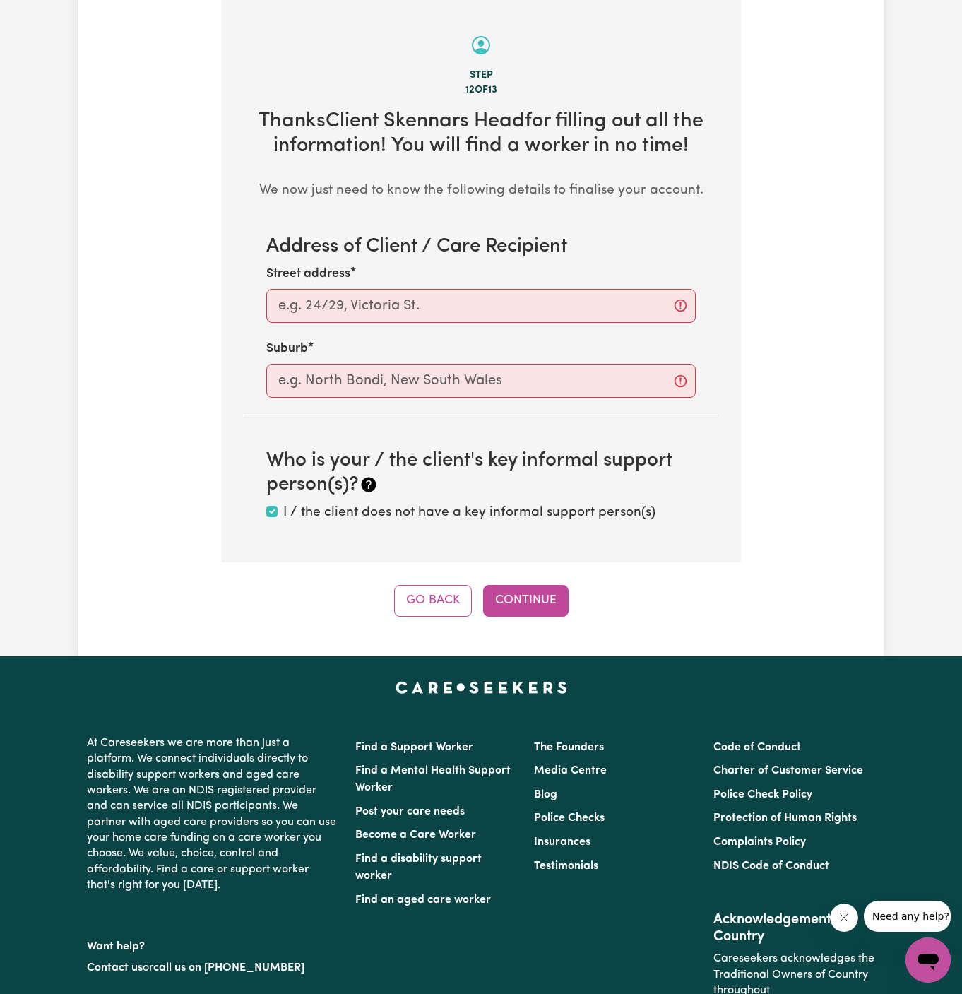
scroll to position [501, 0]
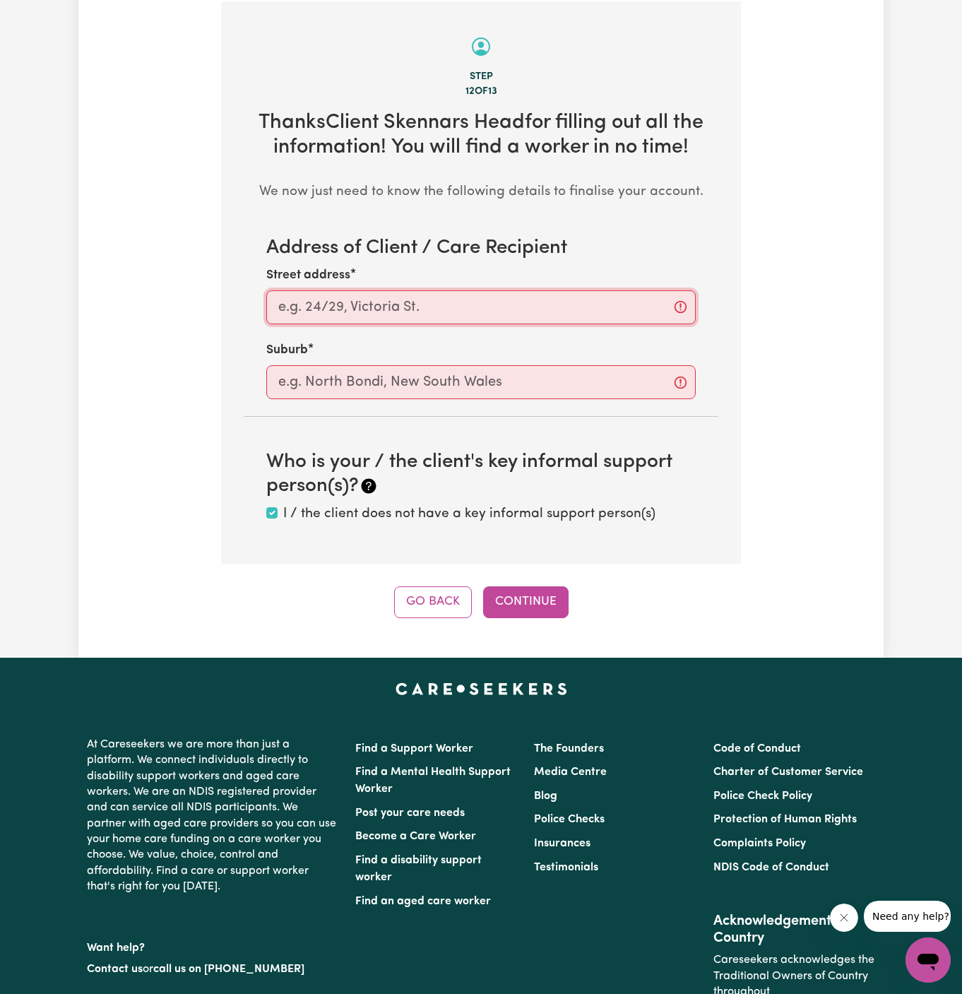
click at [568, 313] on input "Street address" at bounding box center [480, 307] width 429 height 34
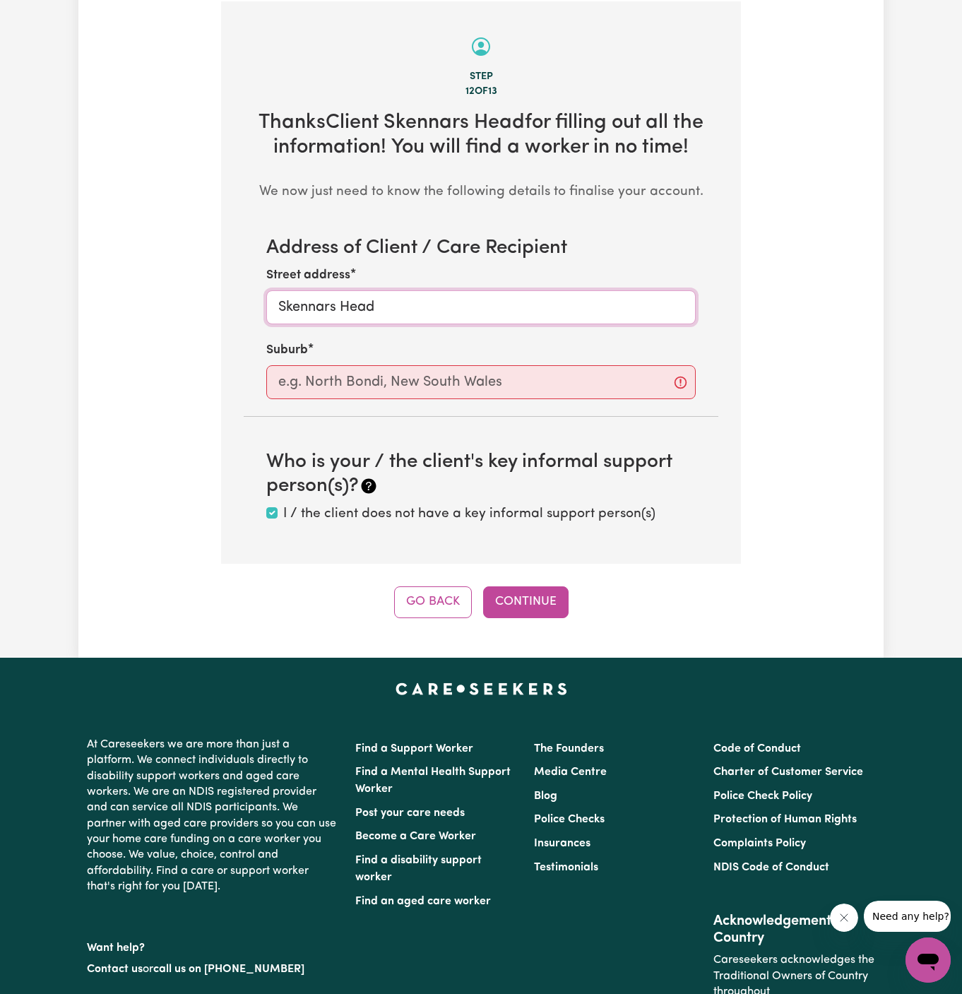
drag, startPoint x: 568, startPoint y: 313, endPoint x: 333, endPoint y: 300, distance: 235.5
click at [333, 300] on input "Skennars Head" at bounding box center [480, 307] width 429 height 34
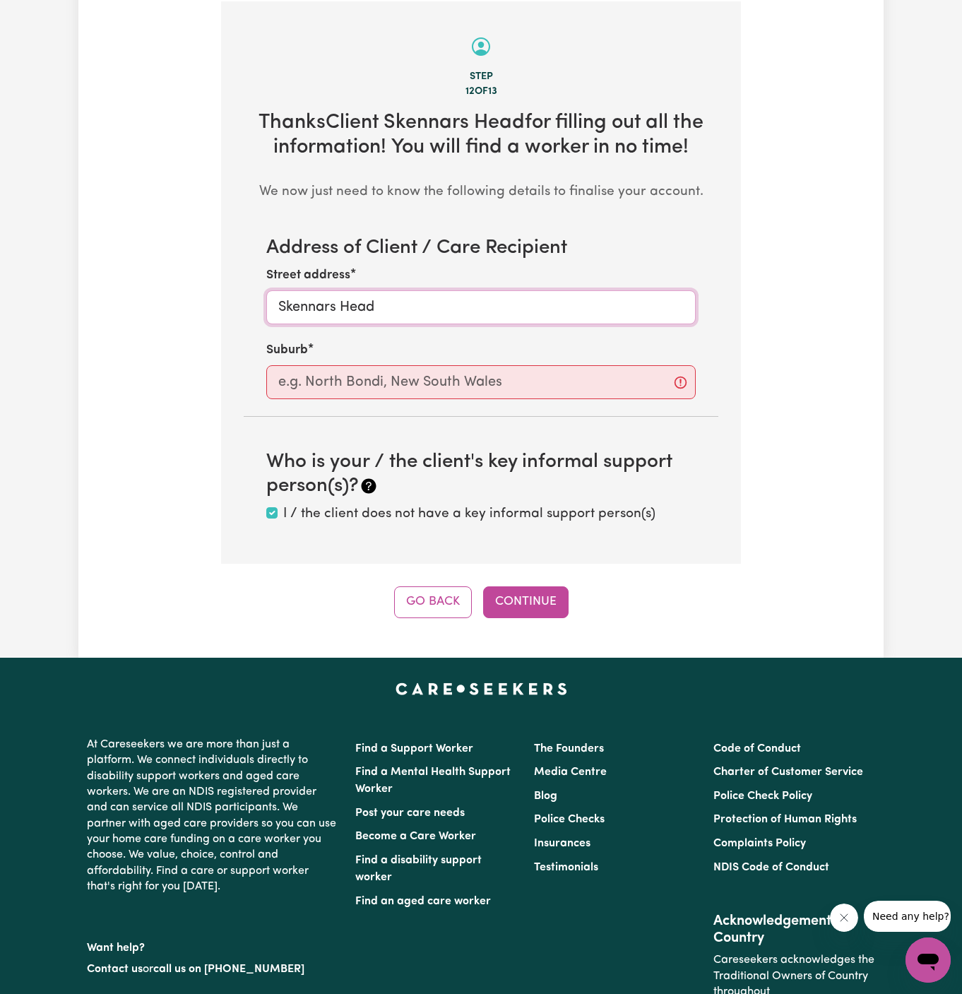
click at [333, 300] on input "Skennars Head" at bounding box center [480, 307] width 429 height 34
type input "Skennars Head"
click at [327, 376] on input "text" at bounding box center [480, 382] width 429 height 34
paste input "Skennars Head"
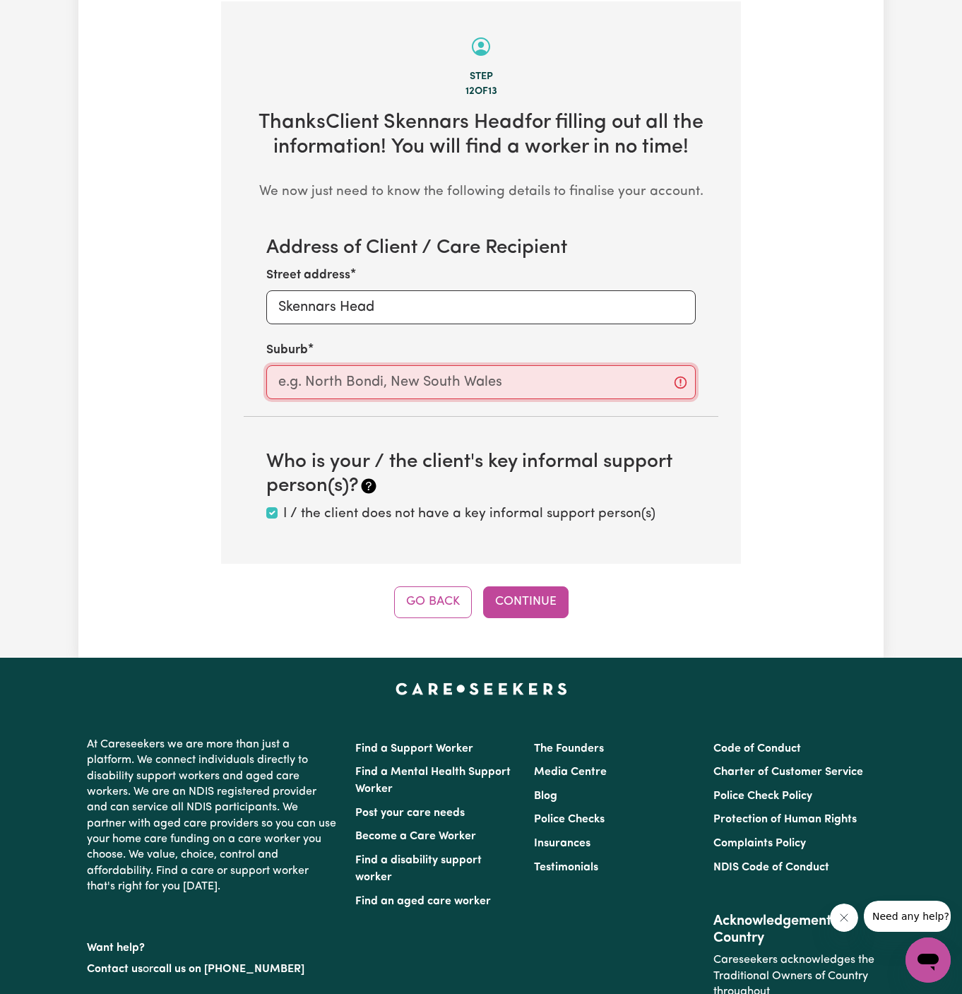
type input "Skennars Head"
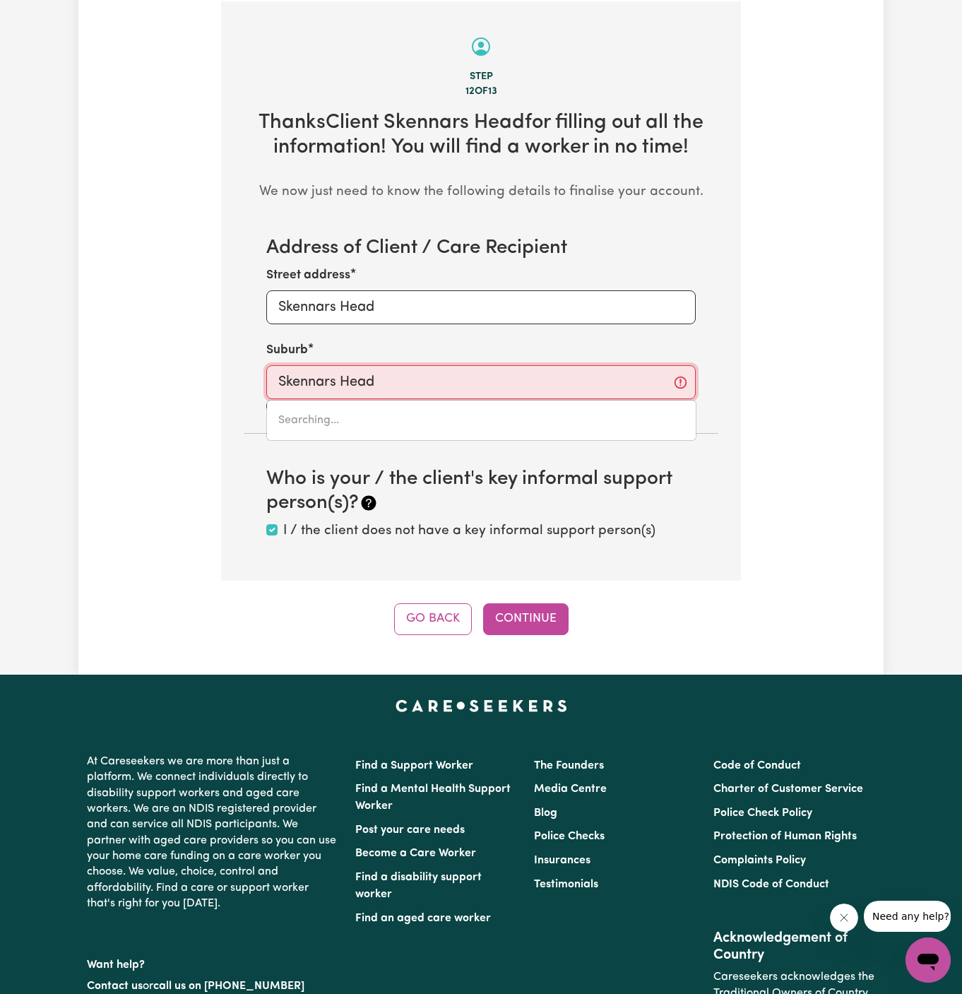
type input "Skennars Head, [GEOGRAPHIC_DATA], 2478"
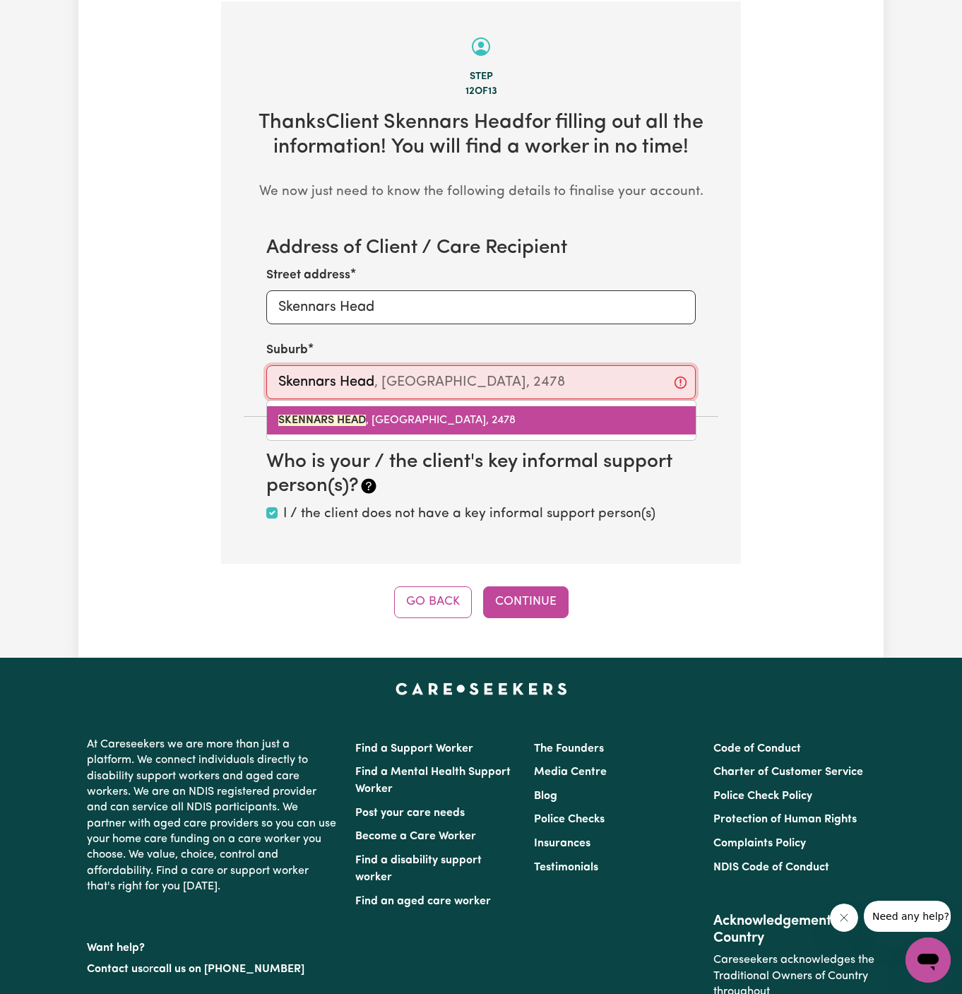
click at [417, 409] on link "SKENNARS HEAD , [GEOGRAPHIC_DATA], 2478" at bounding box center [481, 420] width 429 height 28
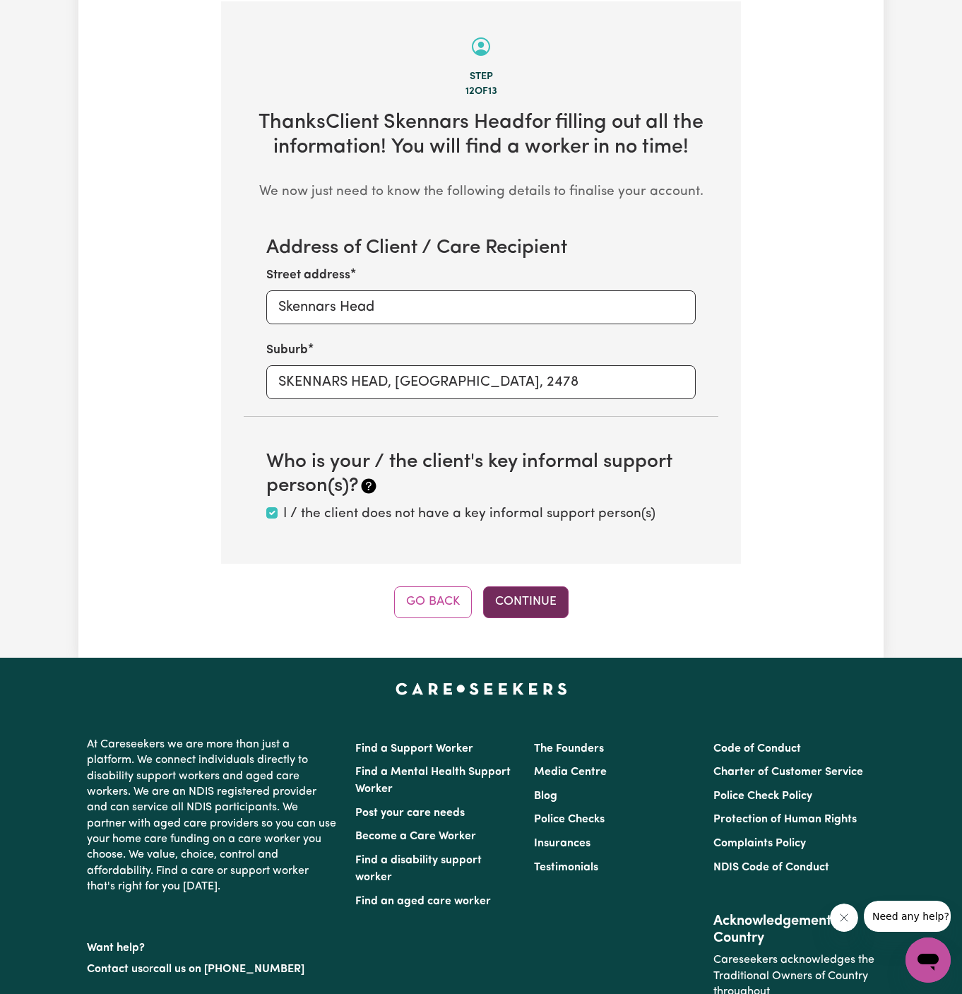
click at [525, 587] on button "Continue" at bounding box center [525, 601] width 85 height 31
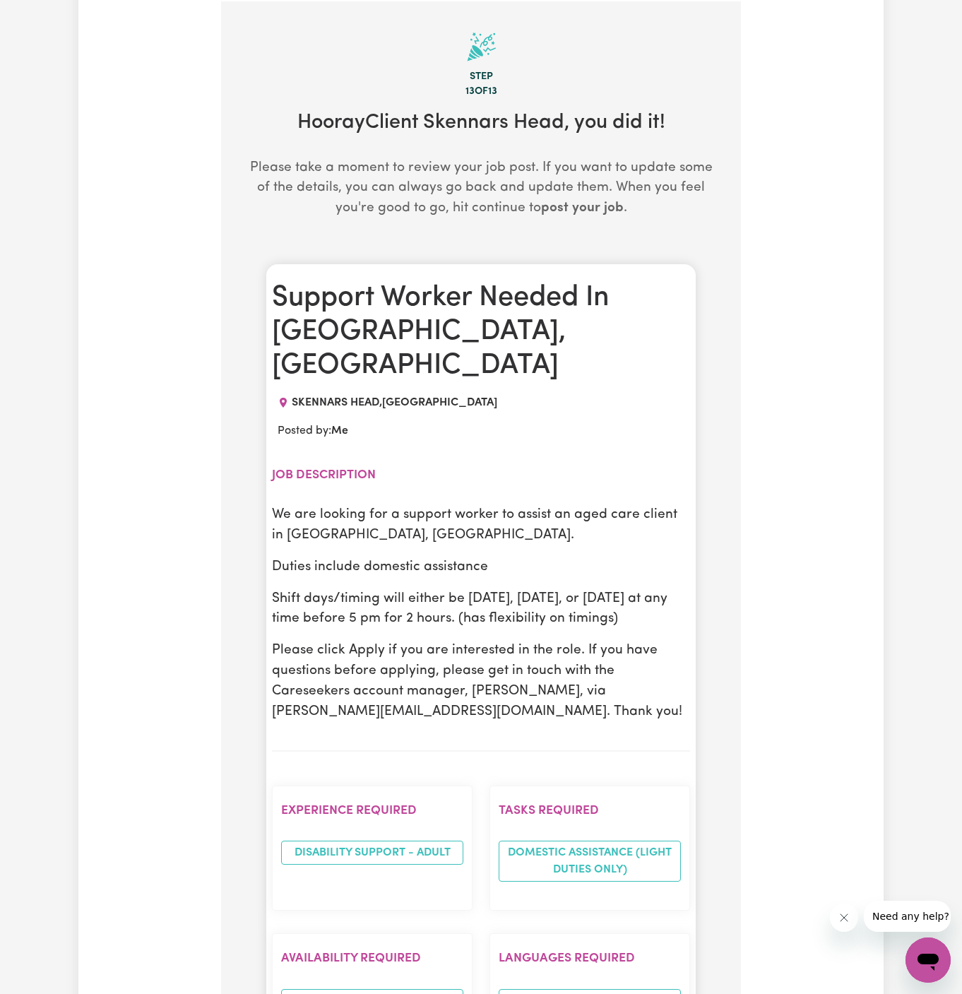
click at [602, 505] on p "We are looking for a support worker to assist an aged care client in [GEOGRAPHI…" at bounding box center [481, 525] width 418 height 41
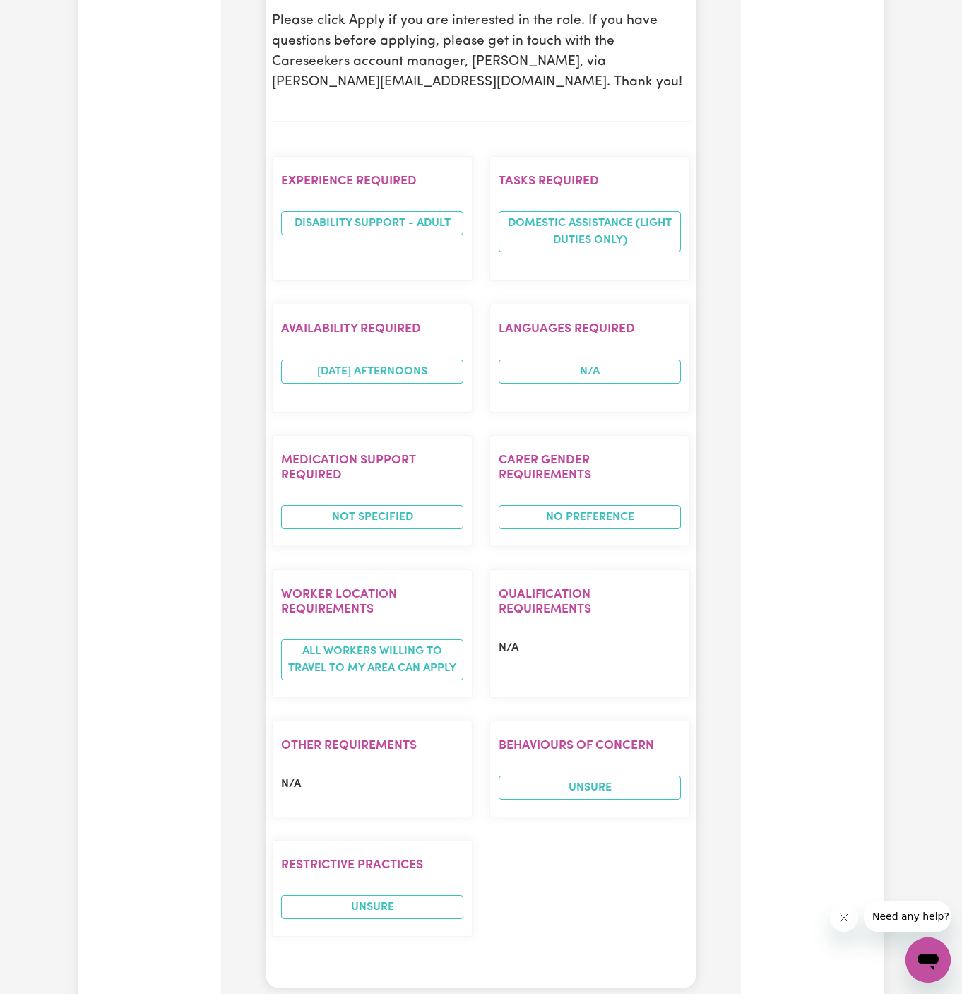
scroll to position [1229, 0]
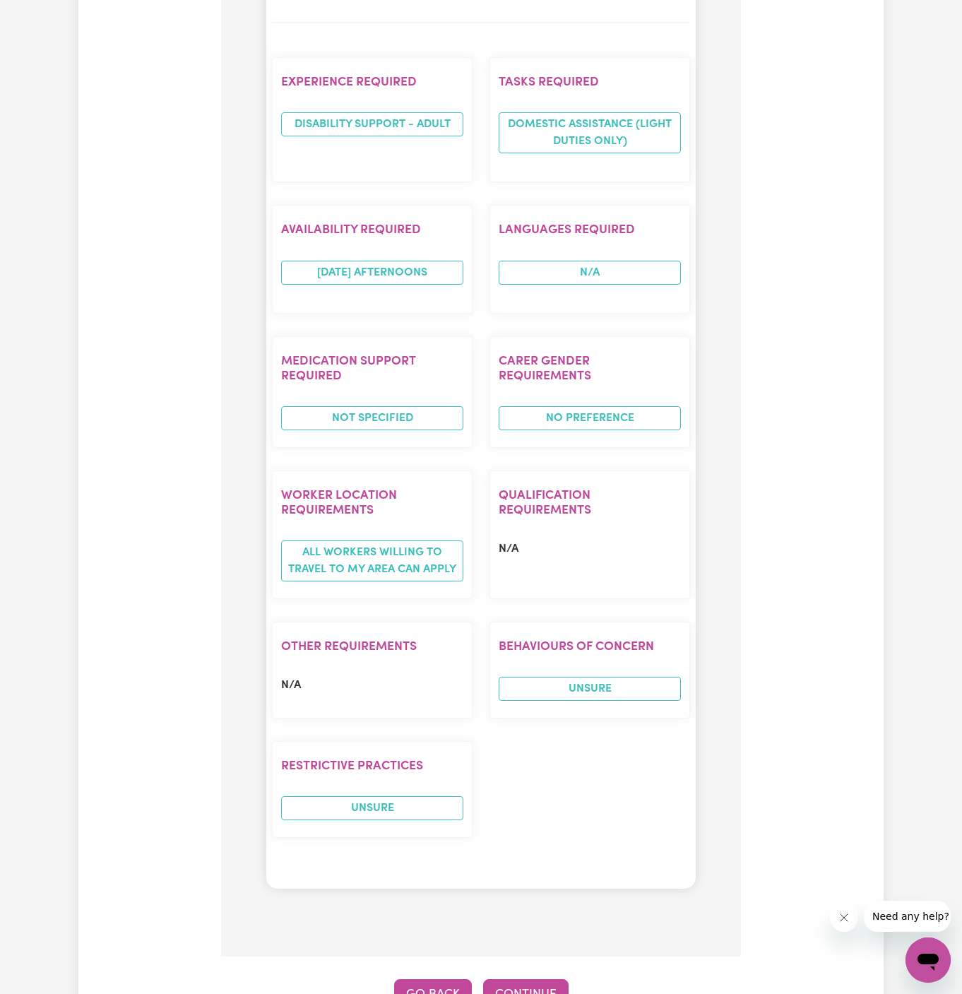
click at [426, 979] on button "Go Back" at bounding box center [433, 994] width 78 height 31
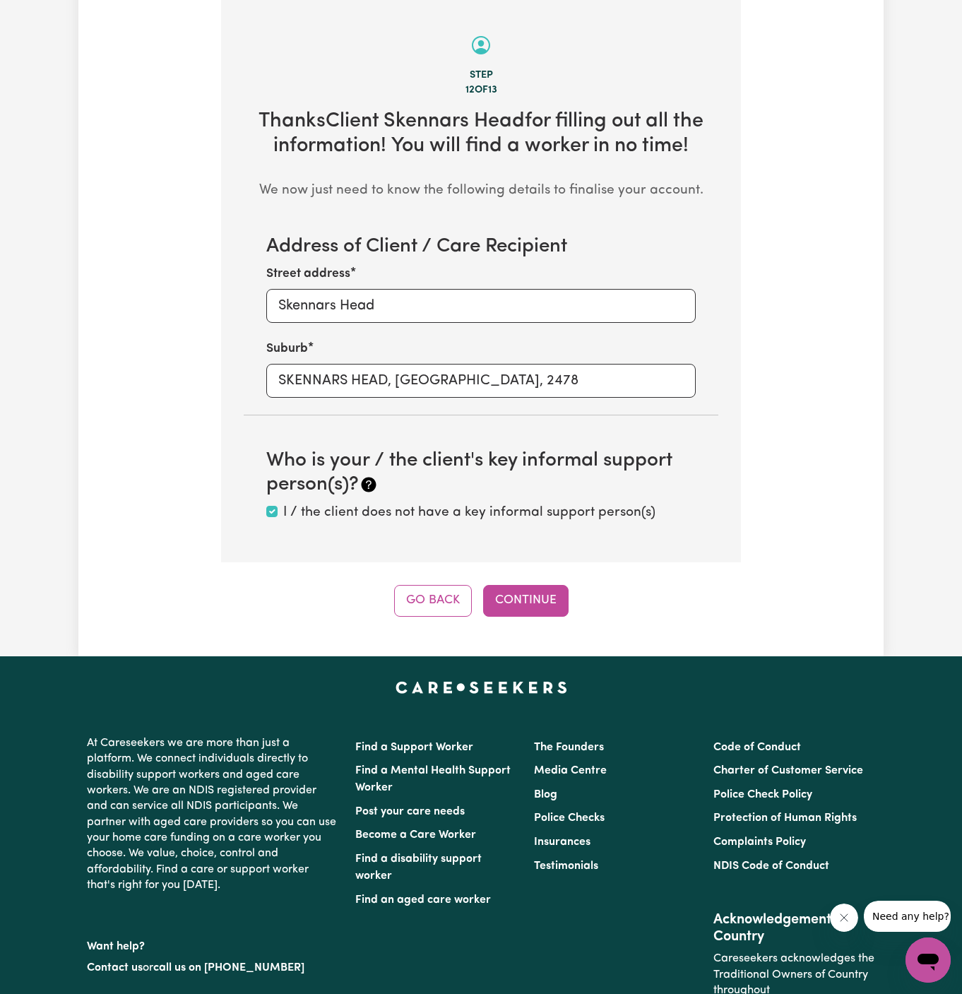
scroll to position [501, 0]
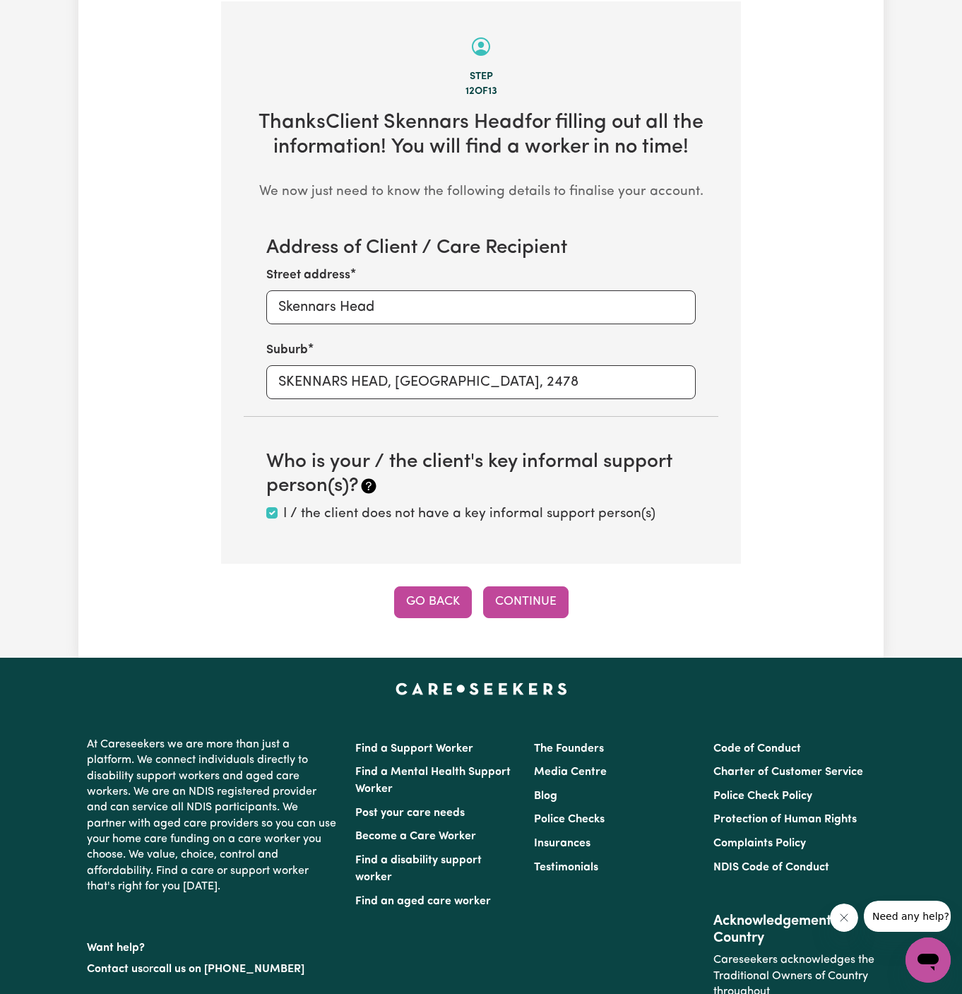
click at [427, 601] on button "Go Back" at bounding box center [433, 601] width 78 height 31
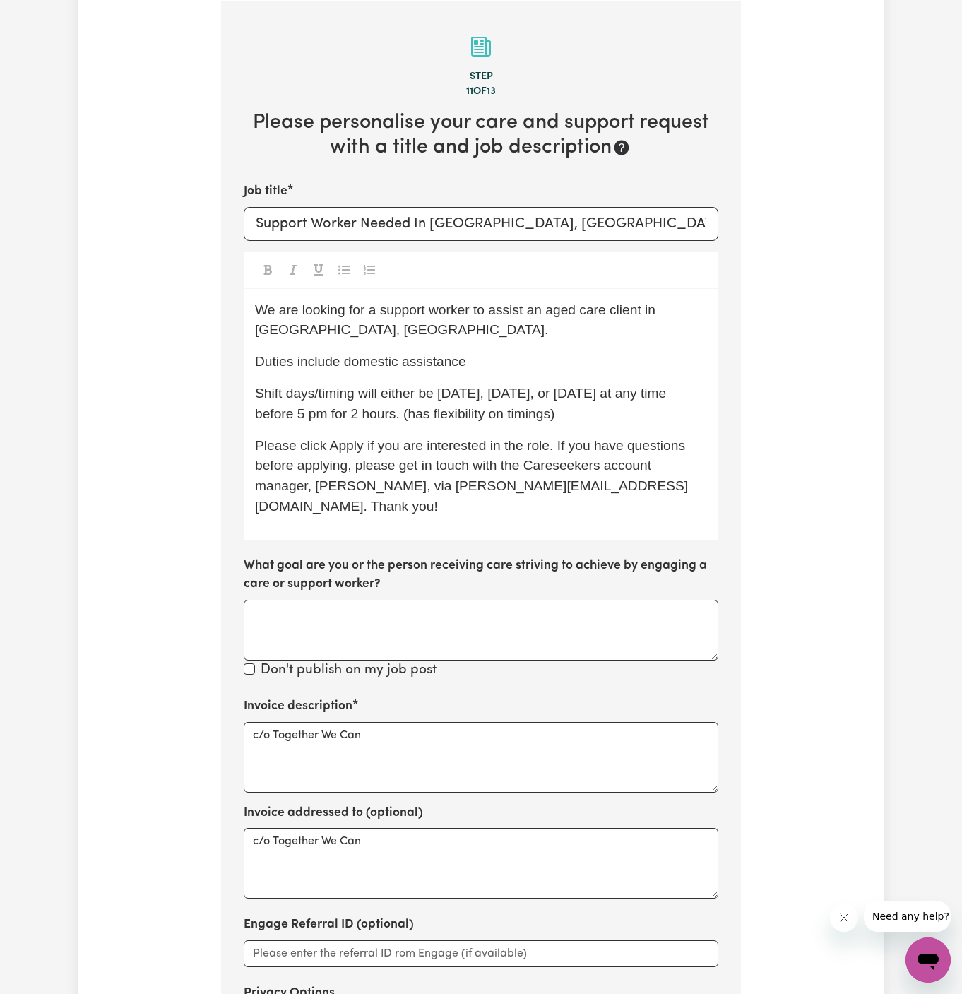
click at [603, 309] on span "We are looking for a support worker to assist an aged care client in [GEOGRAPHI…" at bounding box center [457, 319] width 404 height 35
drag, startPoint x: 576, startPoint y: 418, endPoint x: 251, endPoint y: 321, distance: 339.2
click at [251, 321] on div "We are looking for a support worker to assist a client in [GEOGRAPHIC_DATA], [G…" at bounding box center [481, 414] width 475 height 251
click at [256, 320] on span "We are looking for a support worker to assist a client in [GEOGRAPHIC_DATA], [G…" at bounding box center [421, 319] width 333 height 35
drag, startPoint x: 258, startPoint y: 309, endPoint x: 650, endPoint y: 415, distance: 406.5
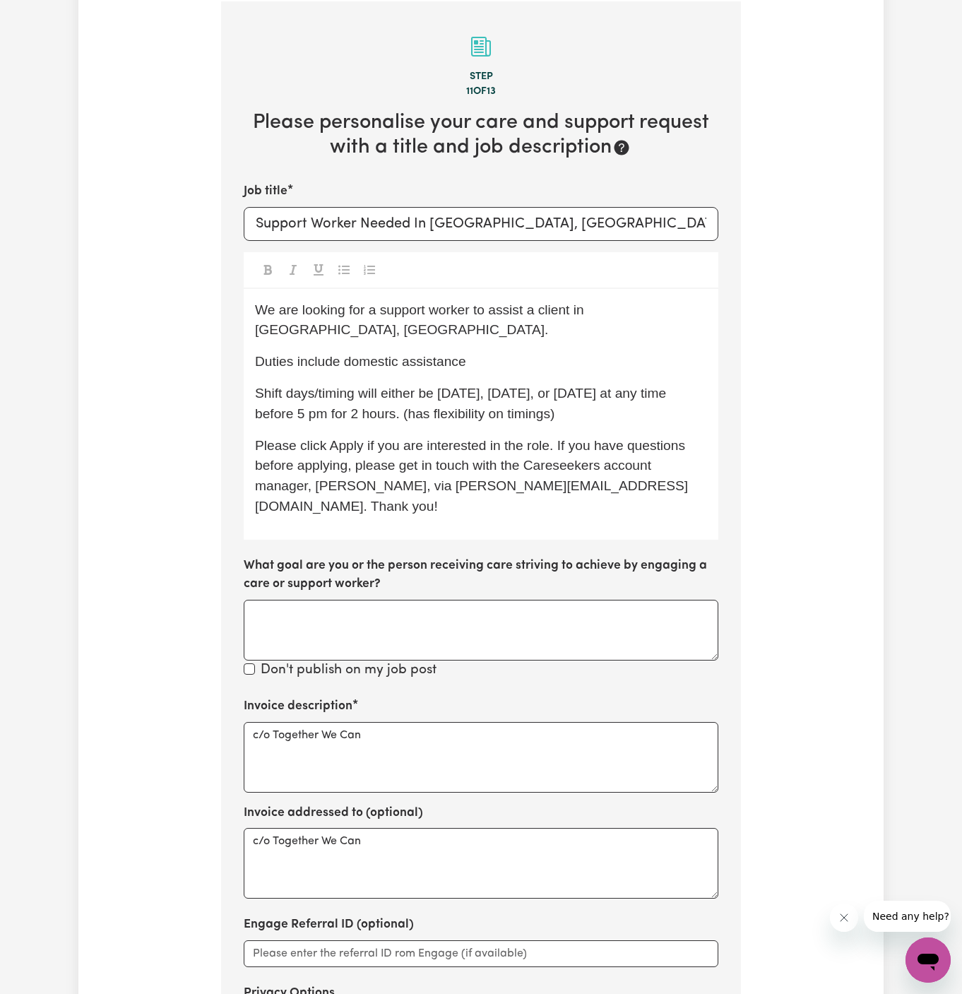
click at [650, 415] on div "We are looking for a support worker to assist a client in [GEOGRAPHIC_DATA], [G…" at bounding box center [481, 414] width 475 height 251
copy div "We are looking for a support worker to assist a client in [GEOGRAPHIC_DATA], [G…"
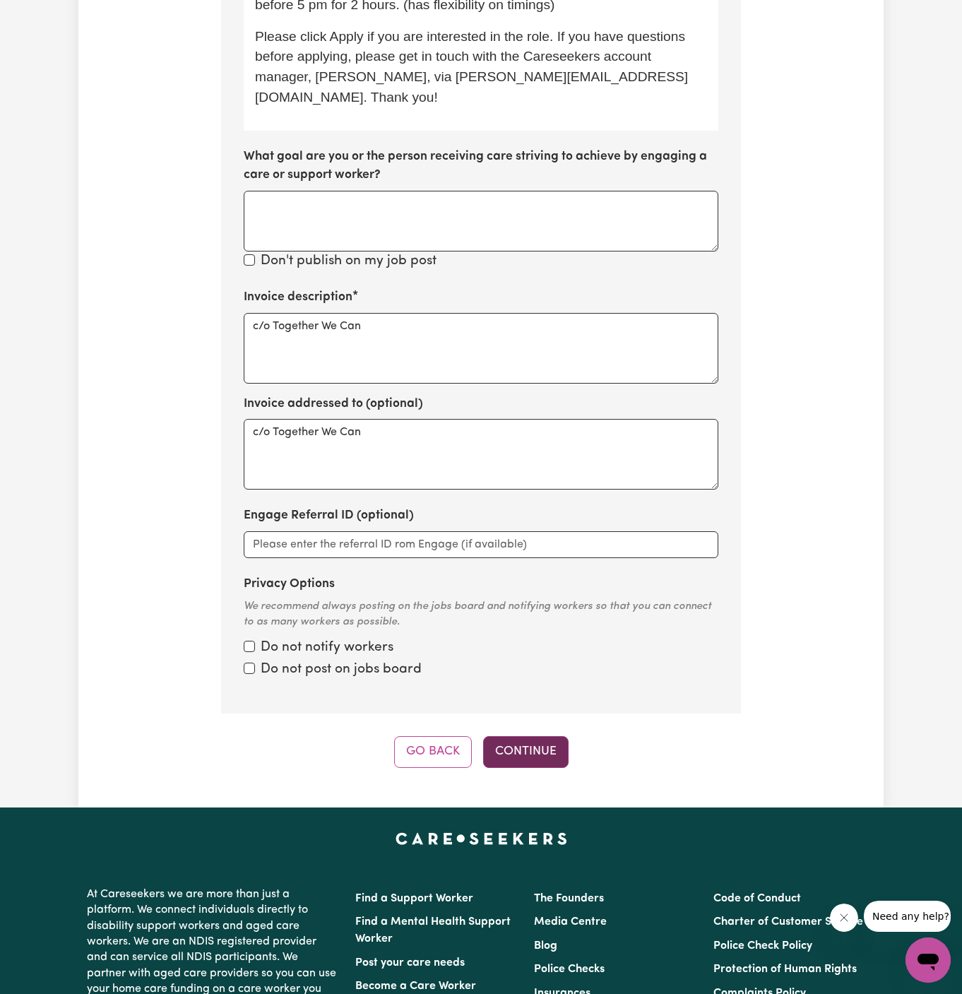
click at [542, 737] on button "Continue" at bounding box center [525, 751] width 85 height 31
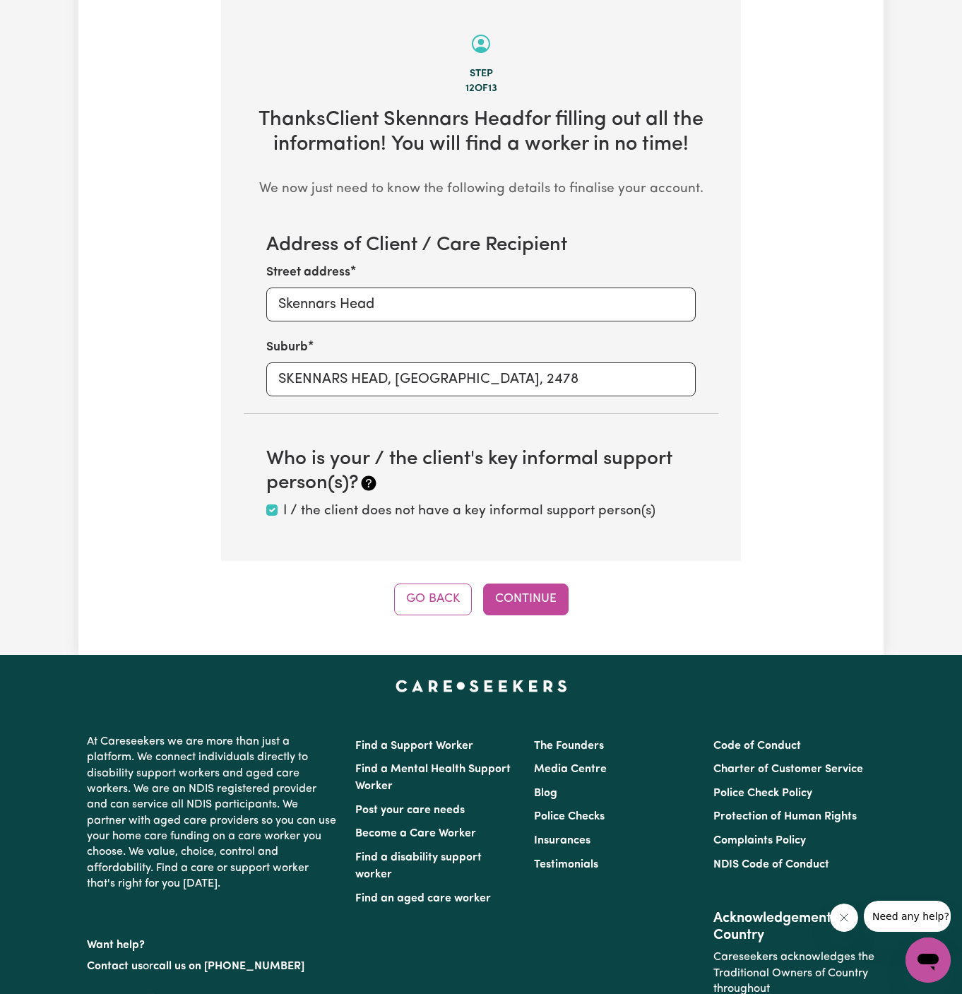
scroll to position [501, 0]
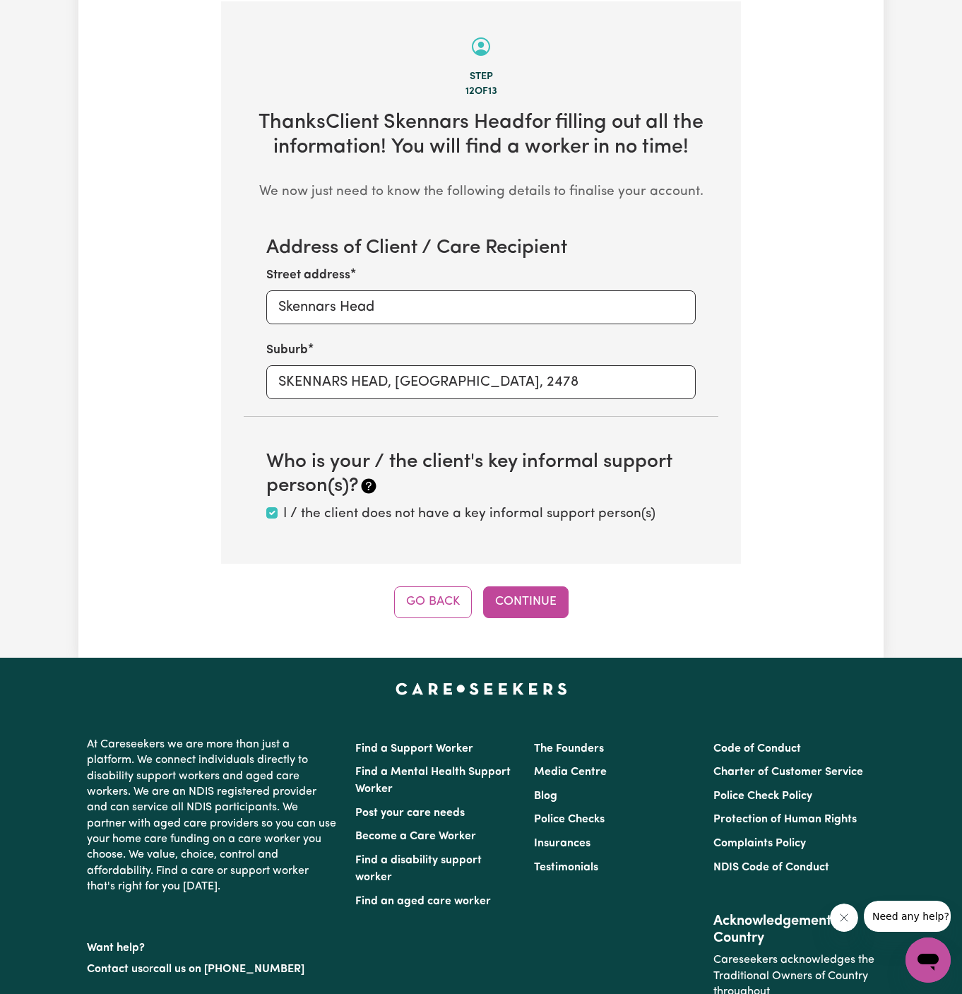
click at [552, 571] on div "Step 12 of 13 Thanks Client Skennars Head for filling out all the information! …" at bounding box center [481, 309] width 520 height 617
click at [545, 593] on button "Continue" at bounding box center [525, 601] width 85 height 31
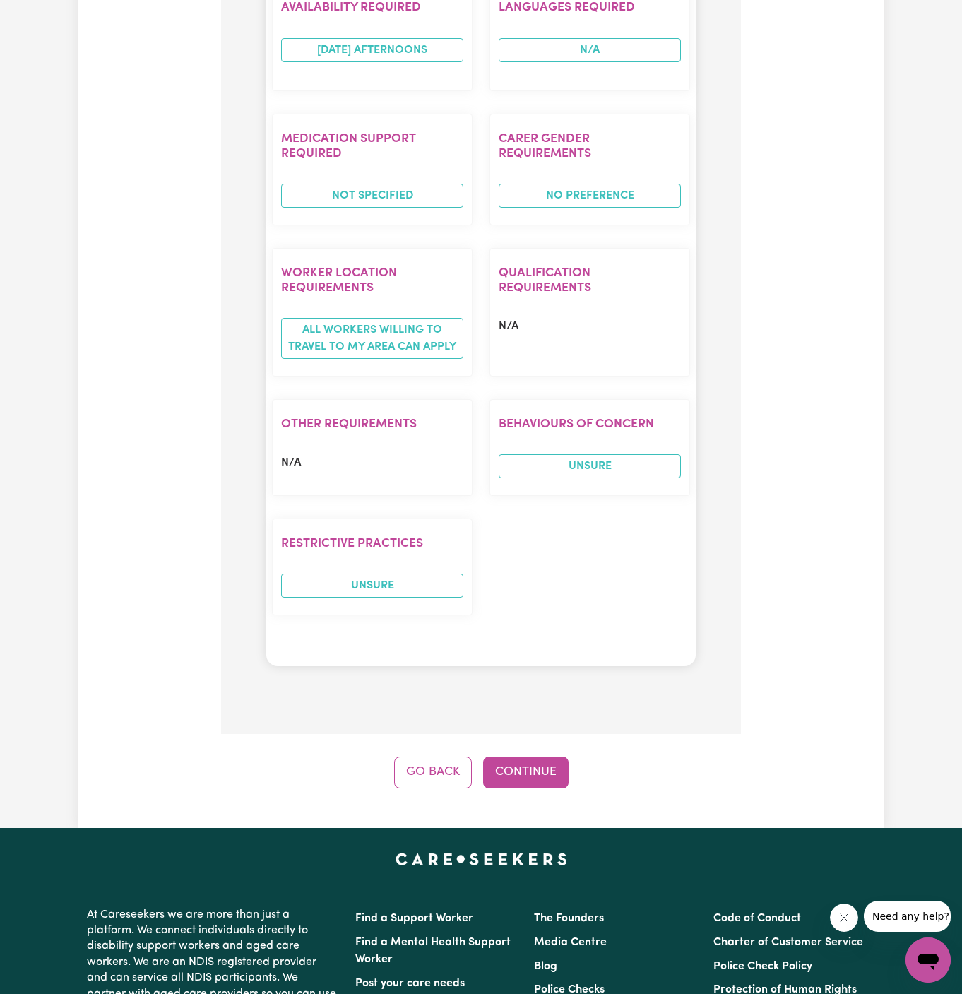
scroll to position [1585, 0]
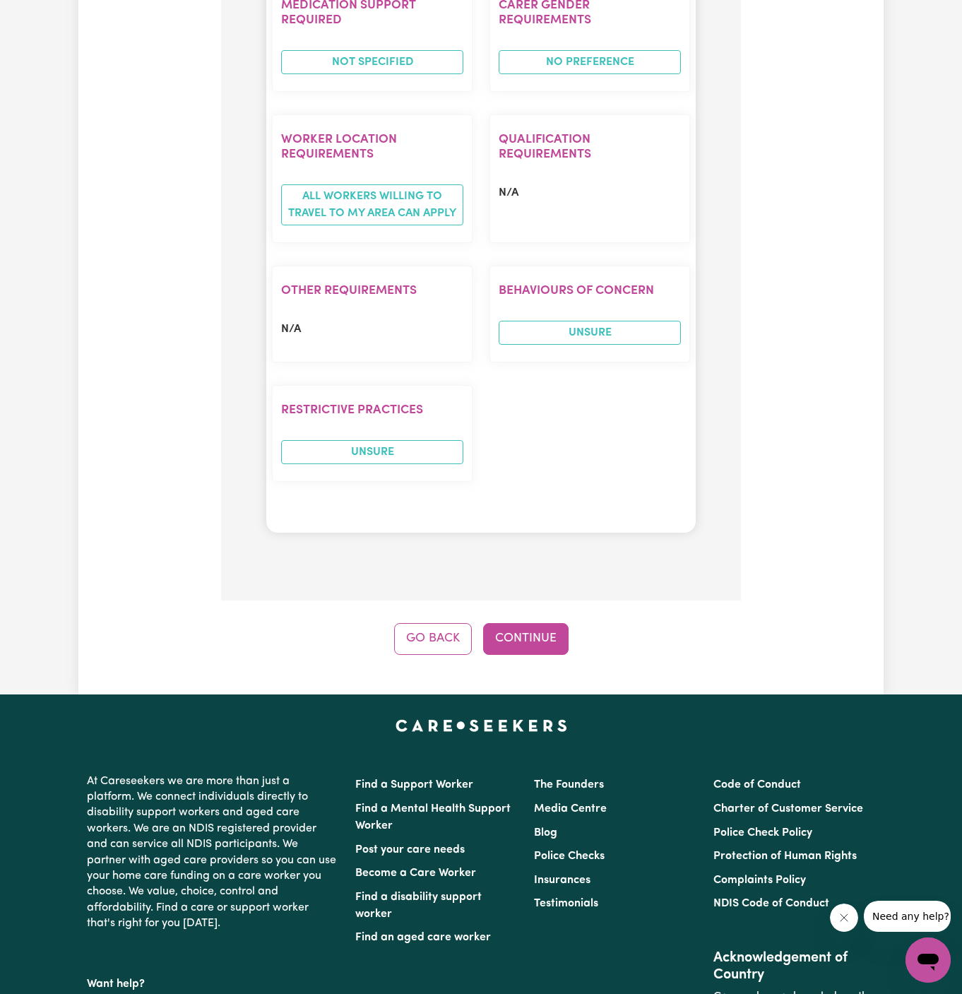
click at [542, 623] on button "Continue" at bounding box center [525, 638] width 85 height 31
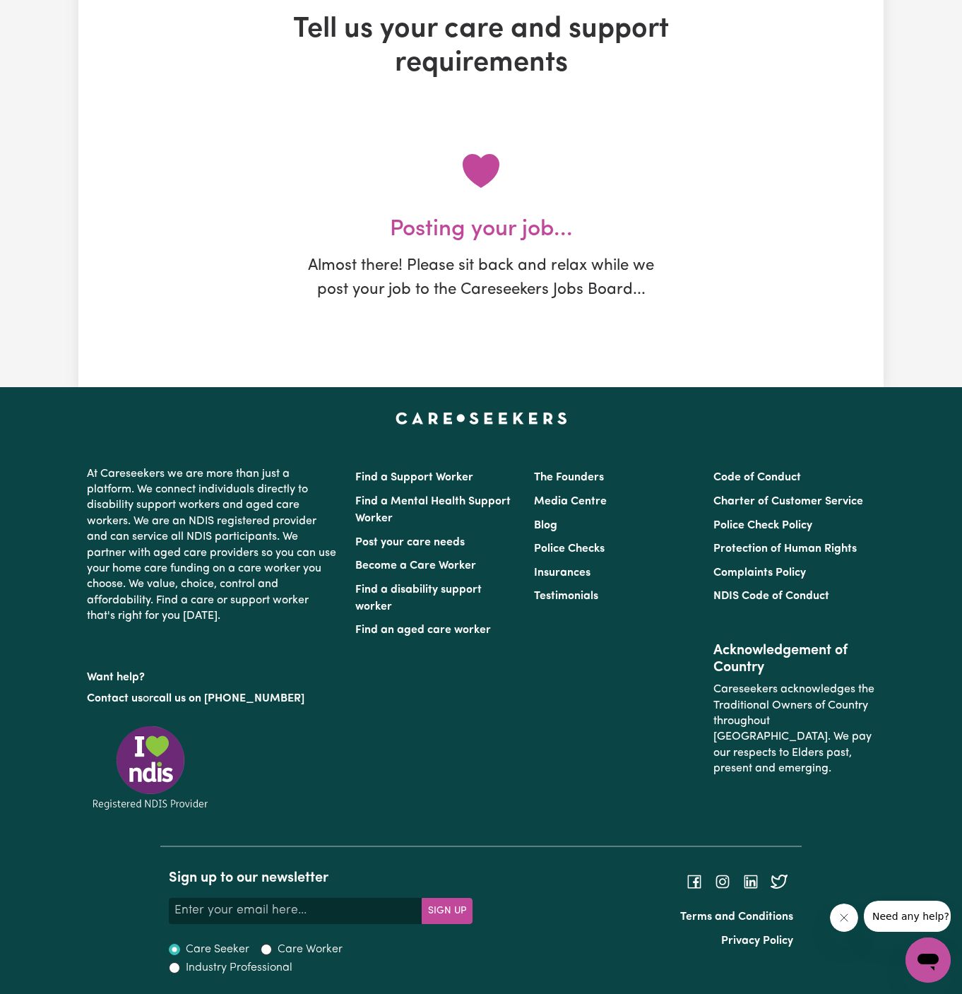
scroll to position [0, 0]
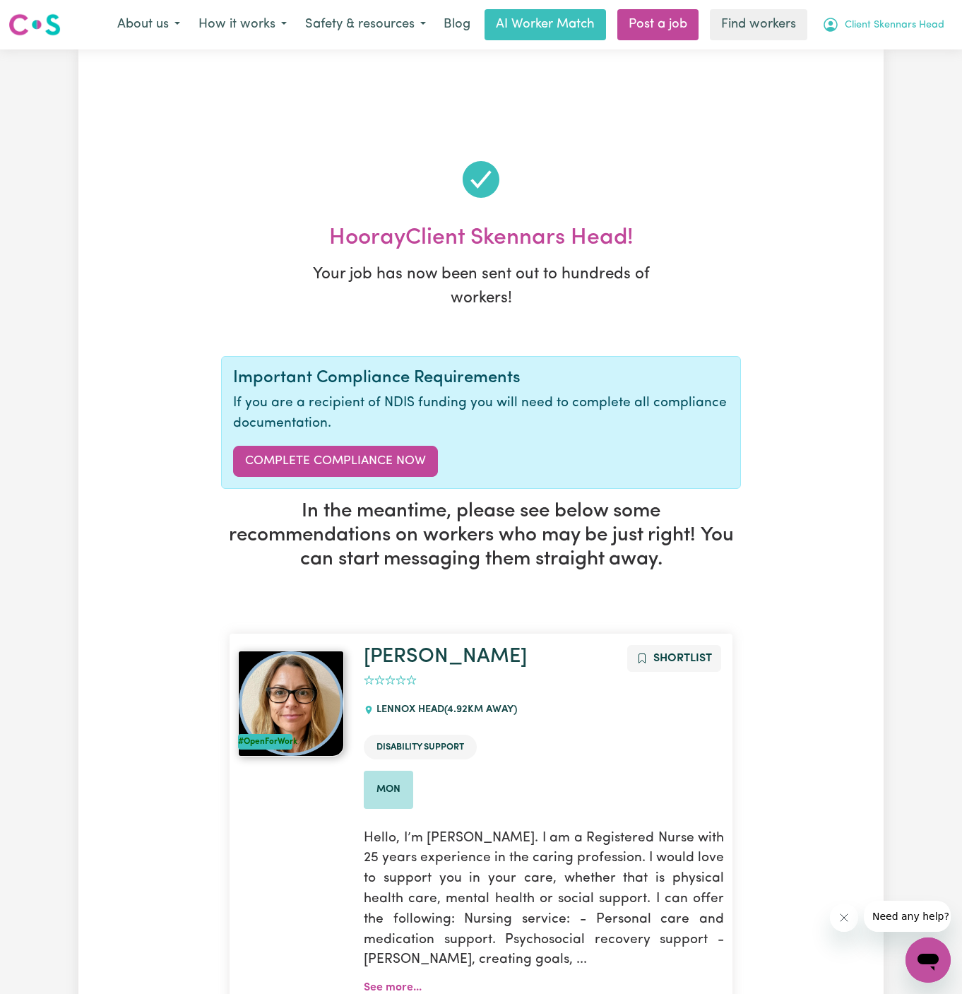
click at [943, 13] on button "Client Skennars Head" at bounding box center [883, 25] width 141 height 30
click at [910, 65] on link "My Dashboard" at bounding box center [897, 55] width 112 height 27
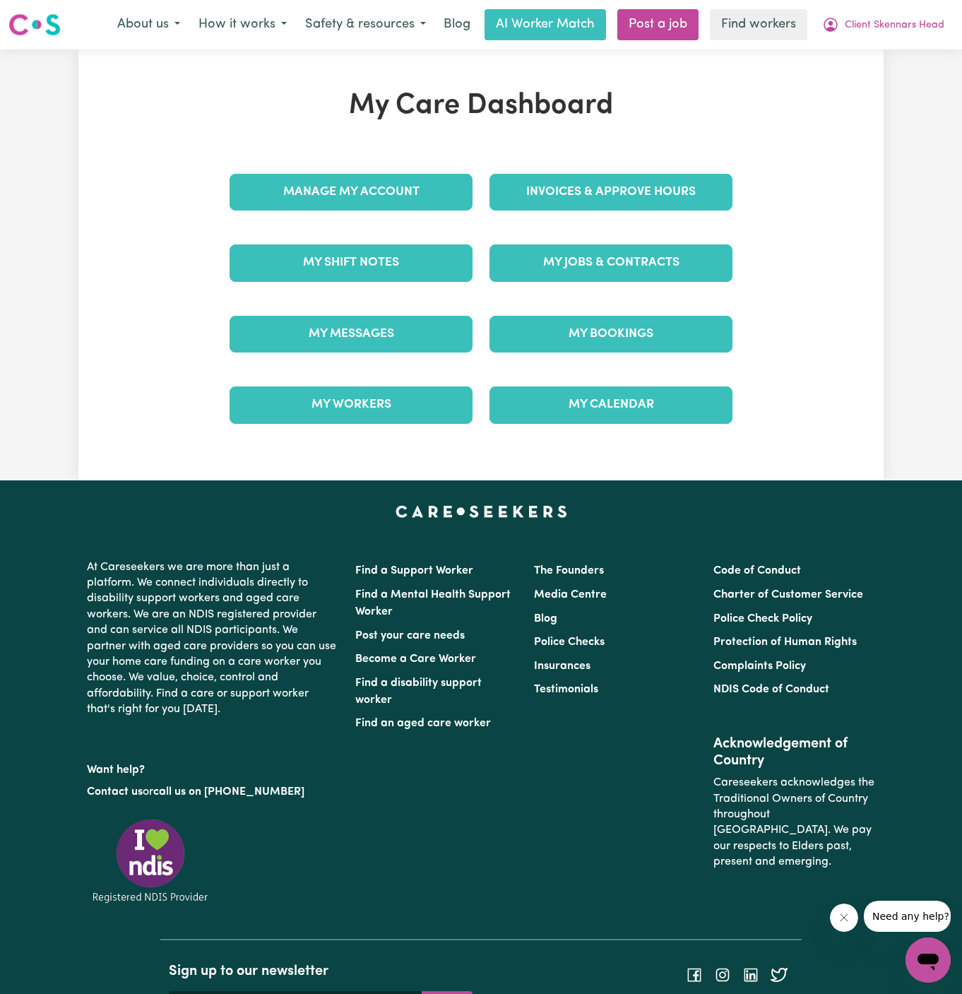
click at [411, 211] on div "Manage My Account" at bounding box center [351, 192] width 260 height 71
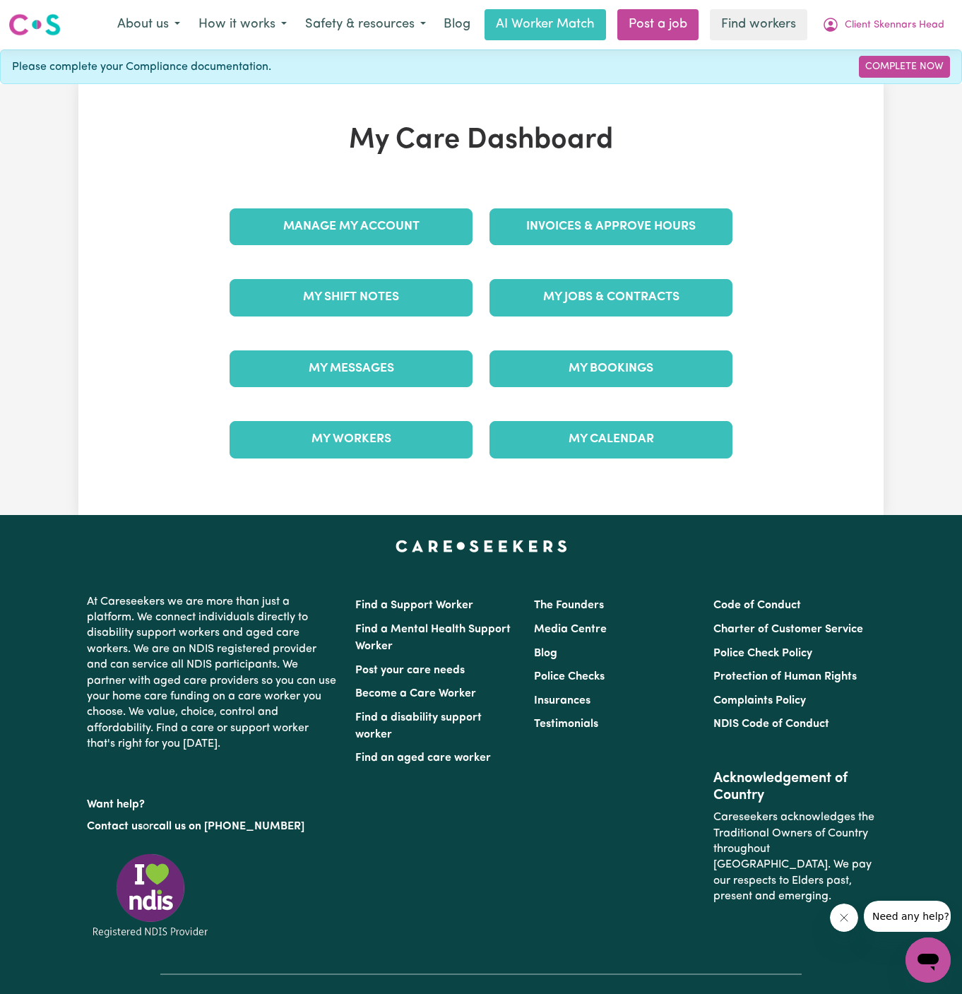
click at [400, 200] on div "Manage My Account" at bounding box center [351, 226] width 260 height 71
click at [395, 227] on link "Manage My Account" at bounding box center [351, 226] width 243 height 37
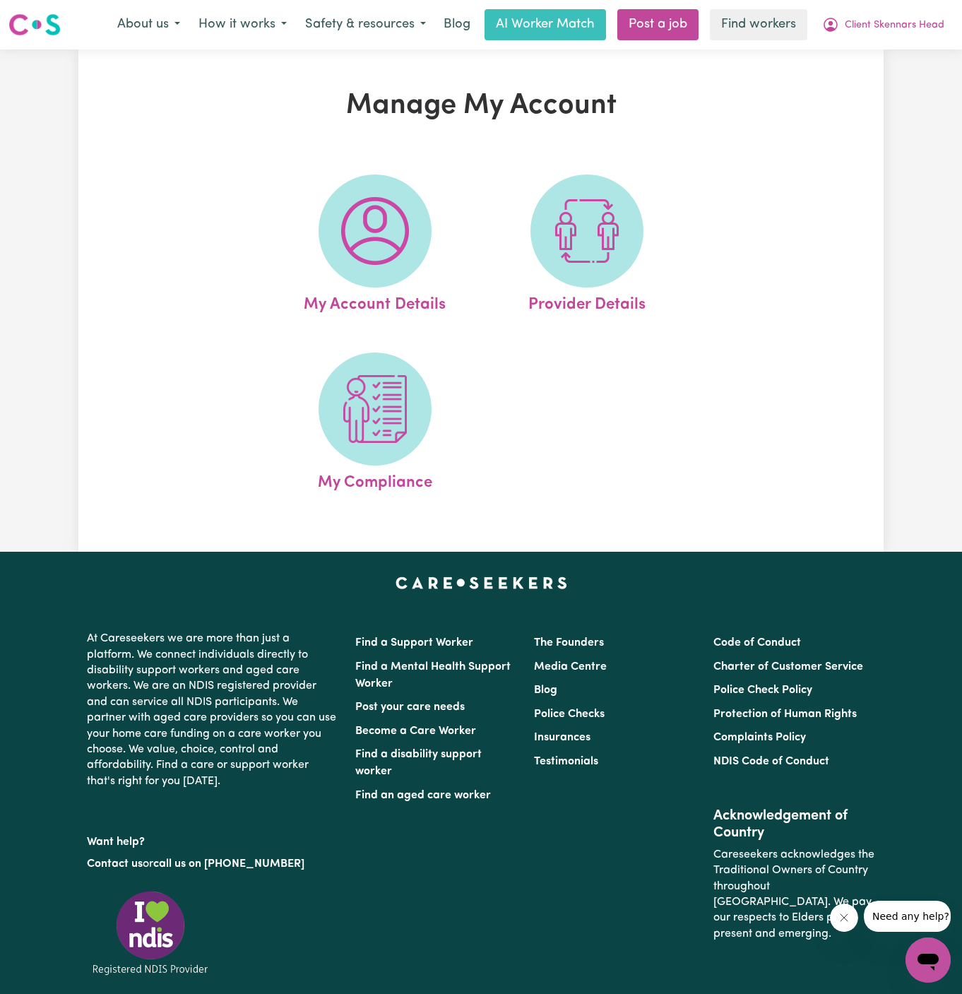
click at [395, 227] on img at bounding box center [375, 231] width 68 height 68
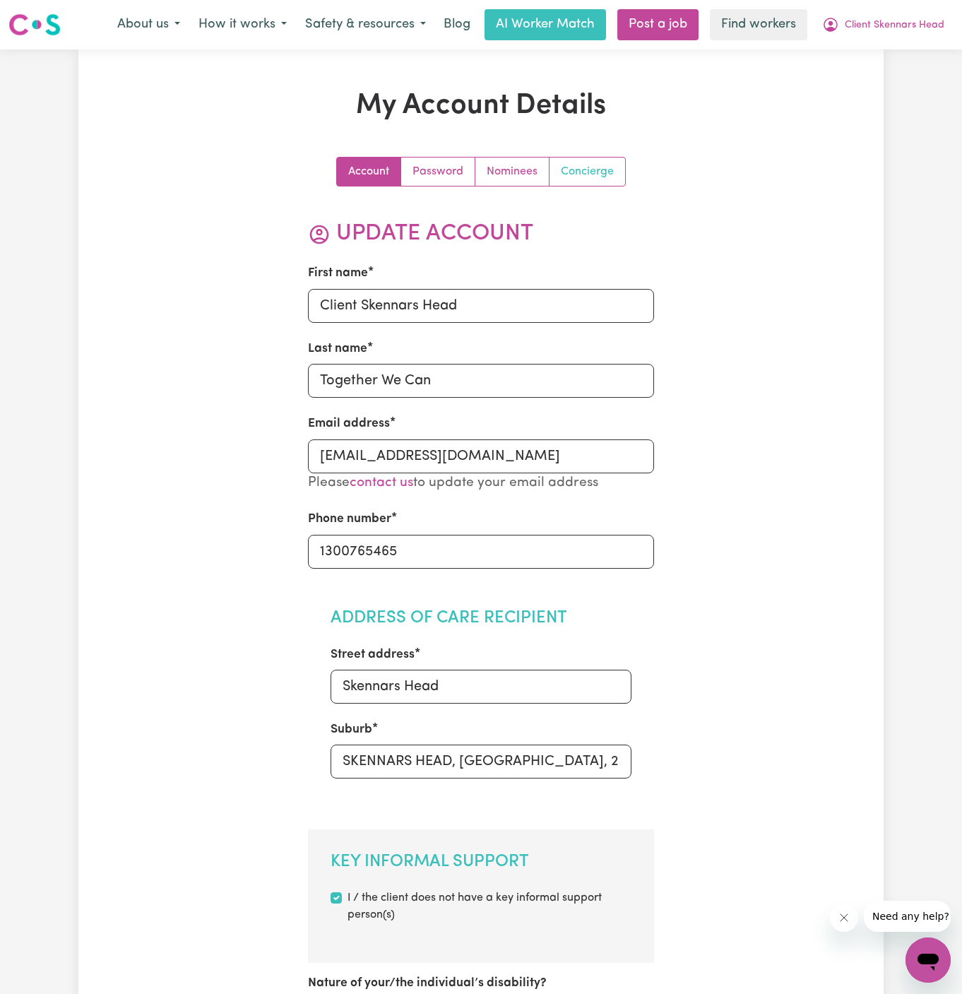
click at [571, 175] on link "Concierge" at bounding box center [587, 171] width 76 height 28
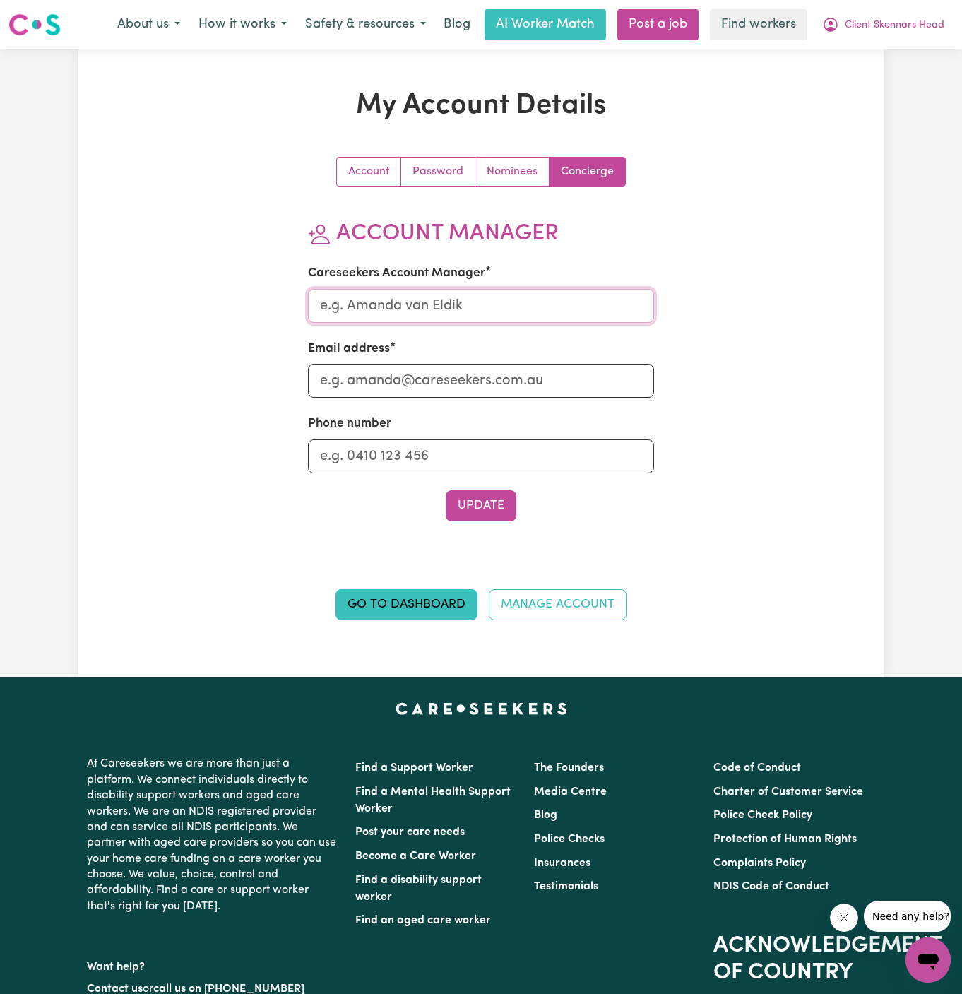
click at [460, 304] on input "Careseekers Account Manager" at bounding box center [481, 306] width 347 height 34
type input "[PERSON_NAME]"
click at [461, 358] on div "Email address" at bounding box center [481, 369] width 347 height 58
click at [461, 387] on input "Email address" at bounding box center [481, 381] width 347 height 34
click at [439, 375] on input "[EMAIL_ADDRESS][DOMAIN_NAME]" at bounding box center [481, 381] width 347 height 34
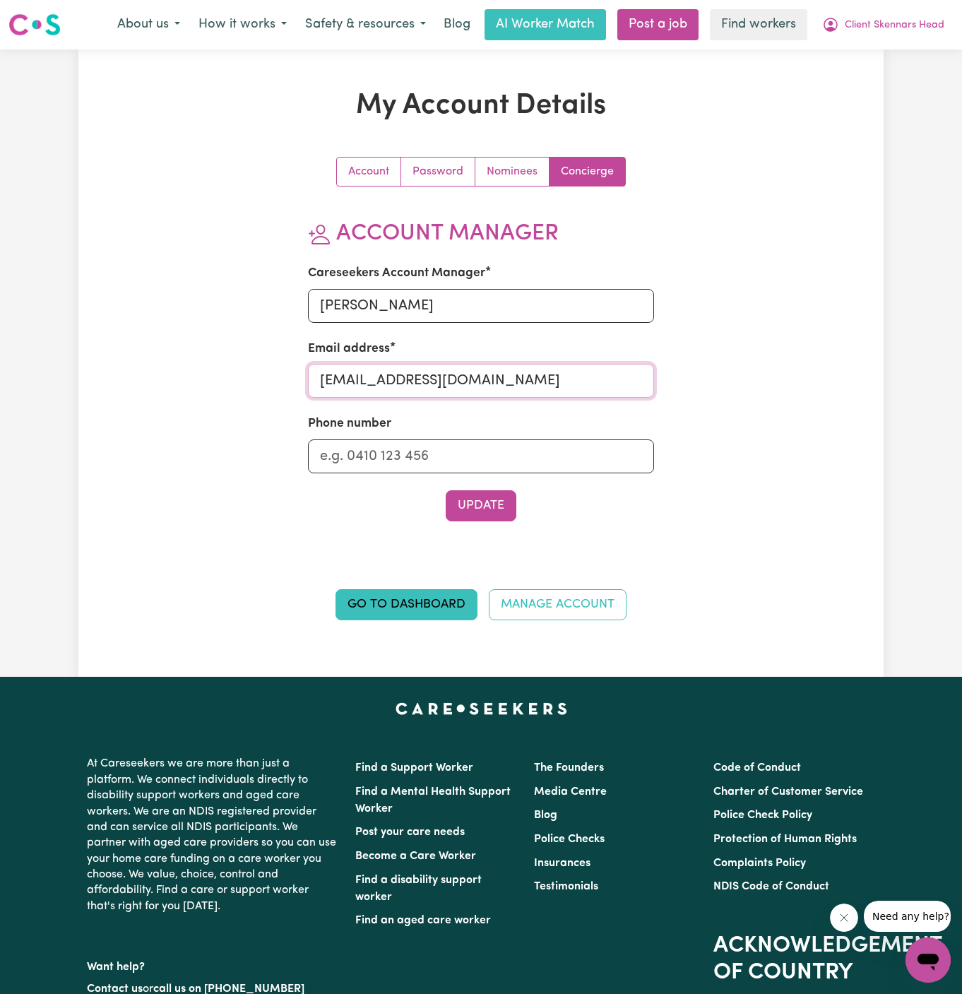
click at [439, 375] on input "[EMAIL_ADDRESS][DOMAIN_NAME]" at bounding box center [481, 381] width 347 height 34
click at [447, 395] on input "d" at bounding box center [481, 381] width 347 height 34
type input "[PERSON_NAME][EMAIL_ADDRESS][DOMAIN_NAME]"
click at [486, 472] on section "Account Manager Careseekers Account Manager [PERSON_NAME] Email address [PERSON…" at bounding box center [481, 370] width 347 height 301
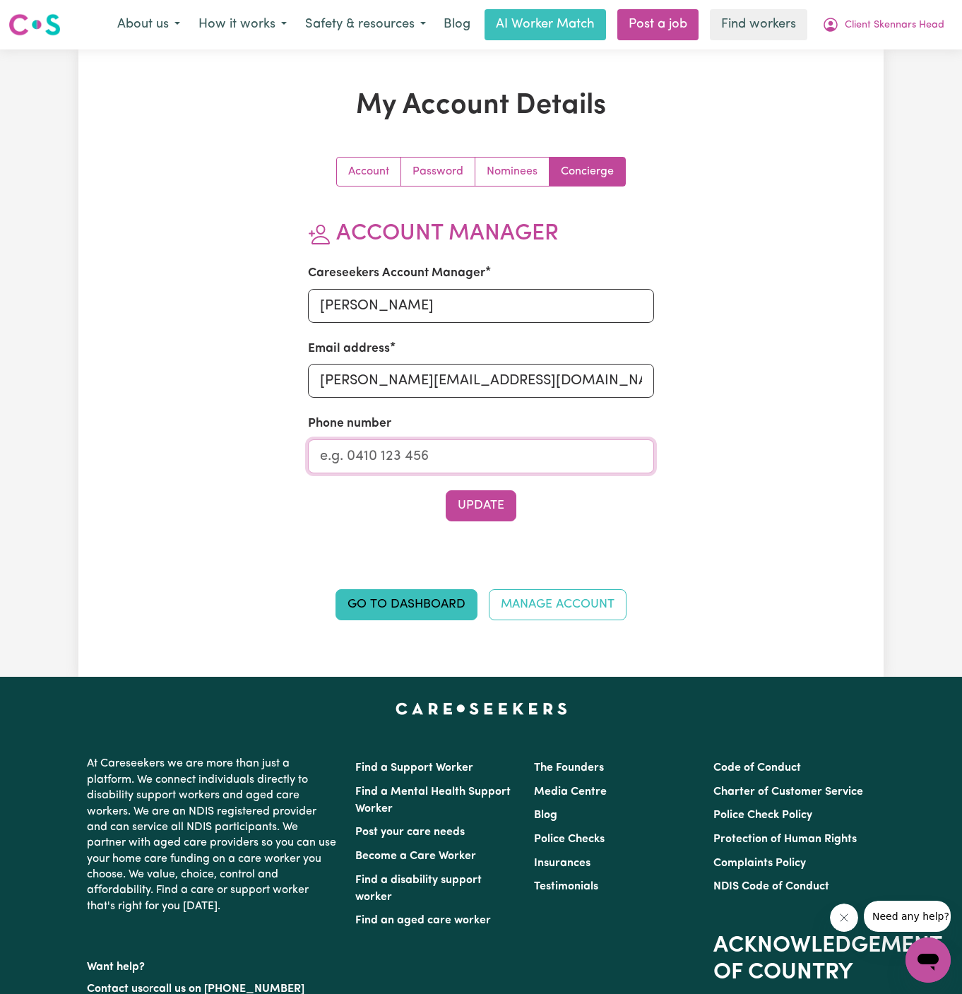
click at [423, 463] on input "Phone number" at bounding box center [481, 456] width 347 height 34
type input "1300765465"
click at [477, 508] on button "Update" at bounding box center [481, 505] width 71 height 31
click at [900, 23] on span "Client Skennars Head" at bounding box center [895, 26] width 100 height 16
click at [900, 54] on link "My Dashboard" at bounding box center [897, 55] width 112 height 27
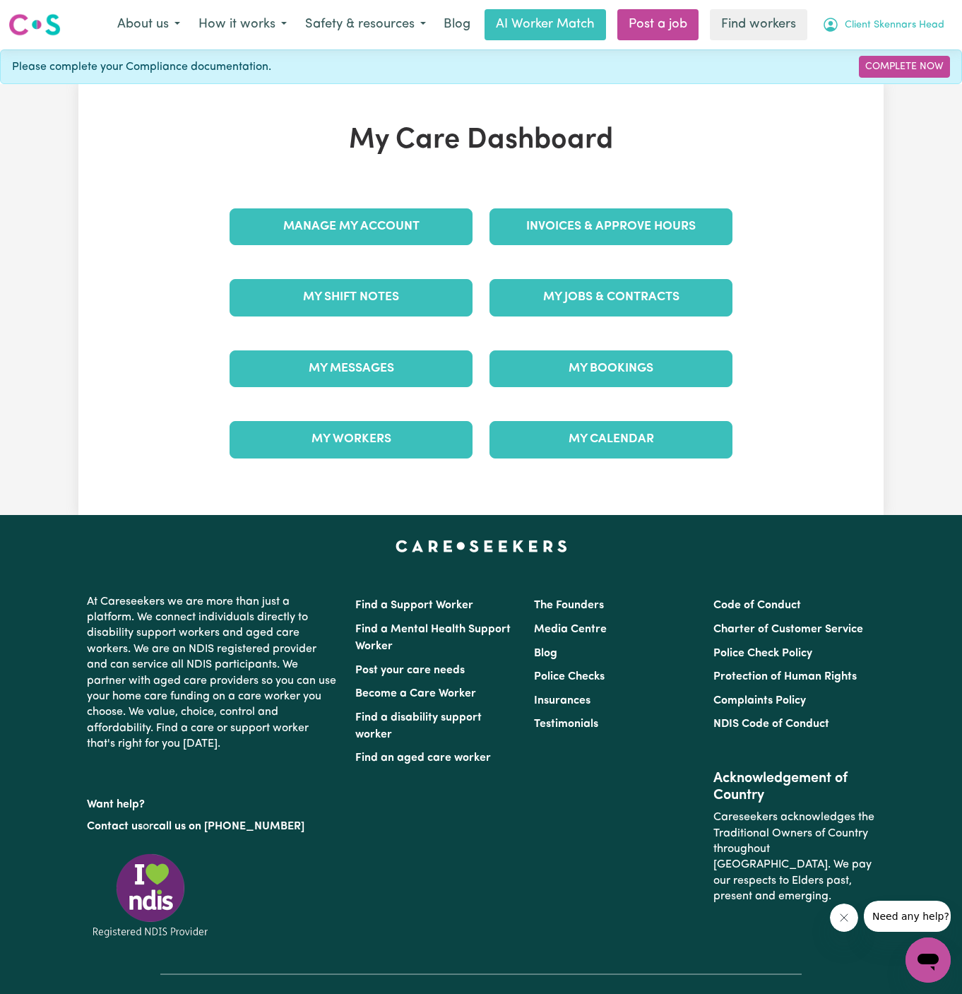
click at [912, 19] on span "Client Skennars Head" at bounding box center [895, 26] width 100 height 16
click at [910, 85] on link "Logout" at bounding box center [897, 81] width 112 height 27
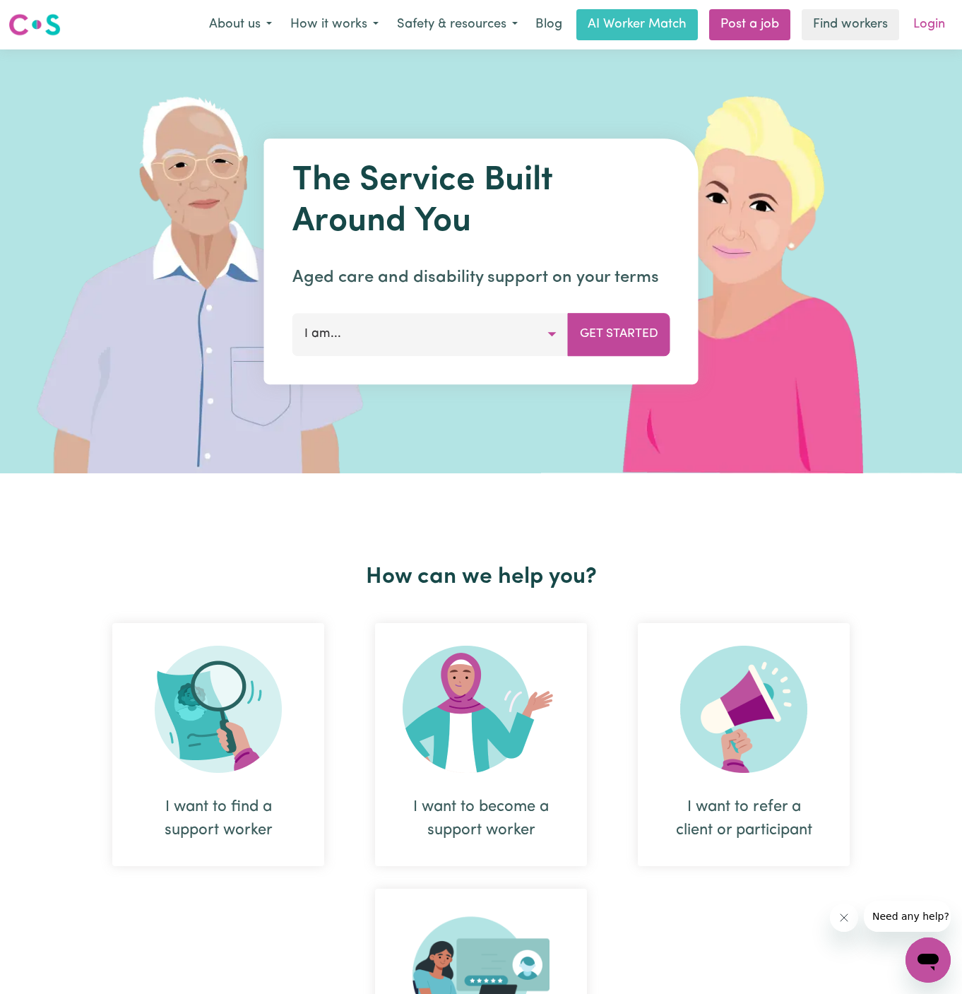
click at [929, 20] on link "Login" at bounding box center [929, 24] width 49 height 31
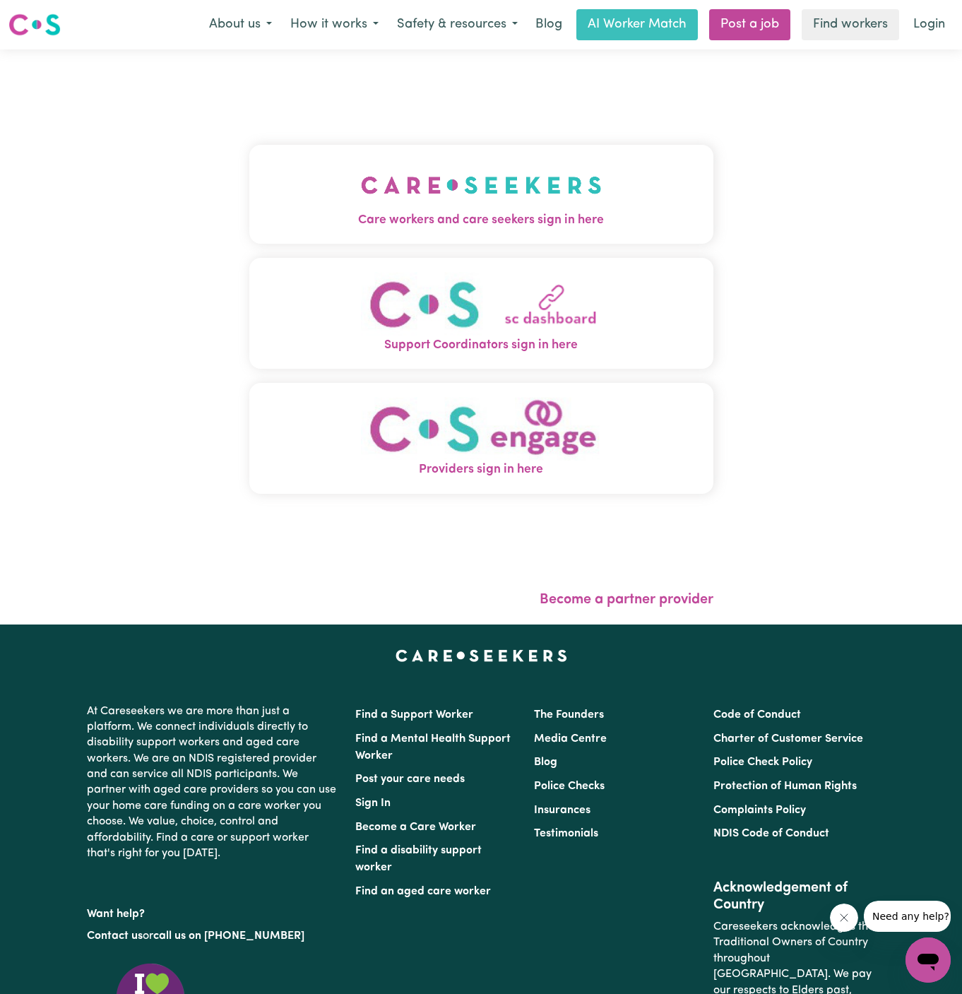
click at [474, 217] on span "Care workers and care seekers sign in here" at bounding box center [481, 220] width 464 height 18
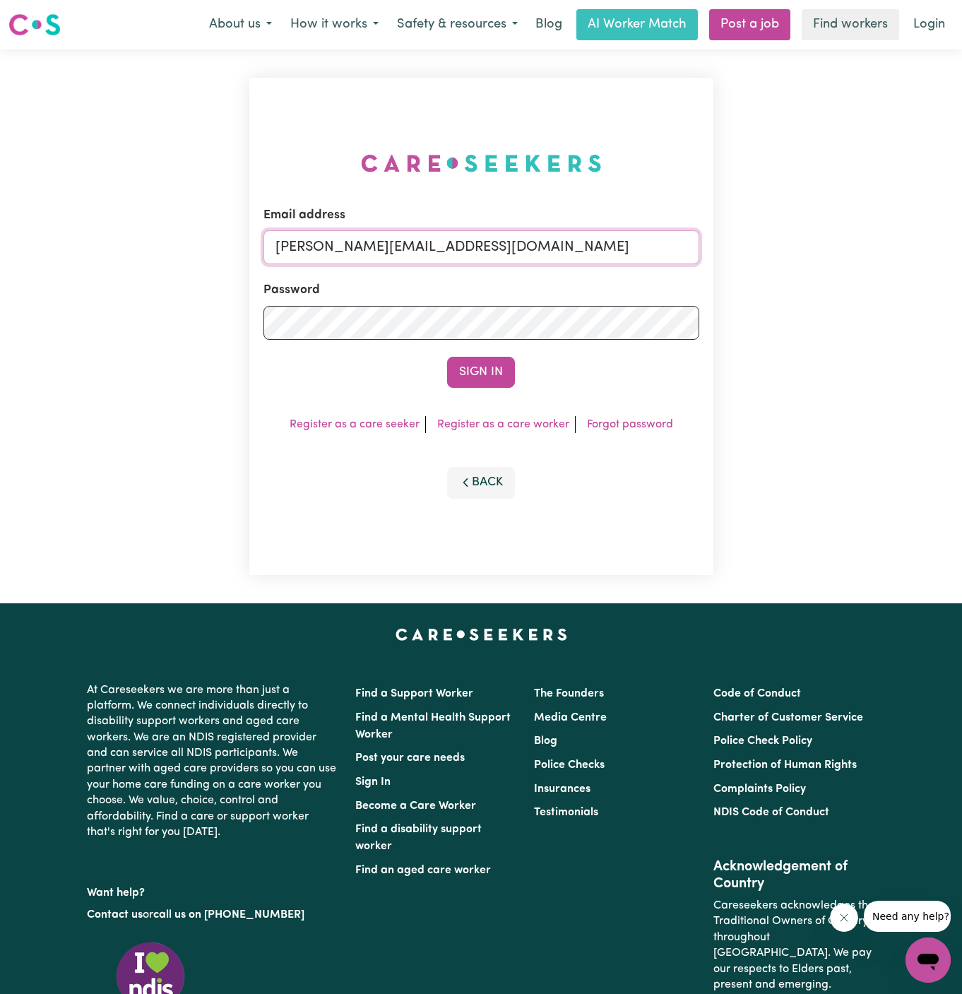
click at [522, 242] on input "[PERSON_NAME][EMAIL_ADDRESS][DOMAIN_NAME]" at bounding box center [481, 247] width 436 height 34
drag, startPoint x: 346, startPoint y: 249, endPoint x: 939, endPoint y: 246, distance: 592.5
click at [939, 246] on div "Email address [EMAIL_ADDRESS][DOMAIN_NAME] Password Sign In Register as a care …" at bounding box center [481, 326] width 962 height 554
type input "[EMAIL_ADDRESS][DOMAIN_NAME]"
click at [447, 357] on button "Sign In" at bounding box center [481, 372] width 68 height 31
